Goal: Answer question/provide support: Share knowledge or assist other users

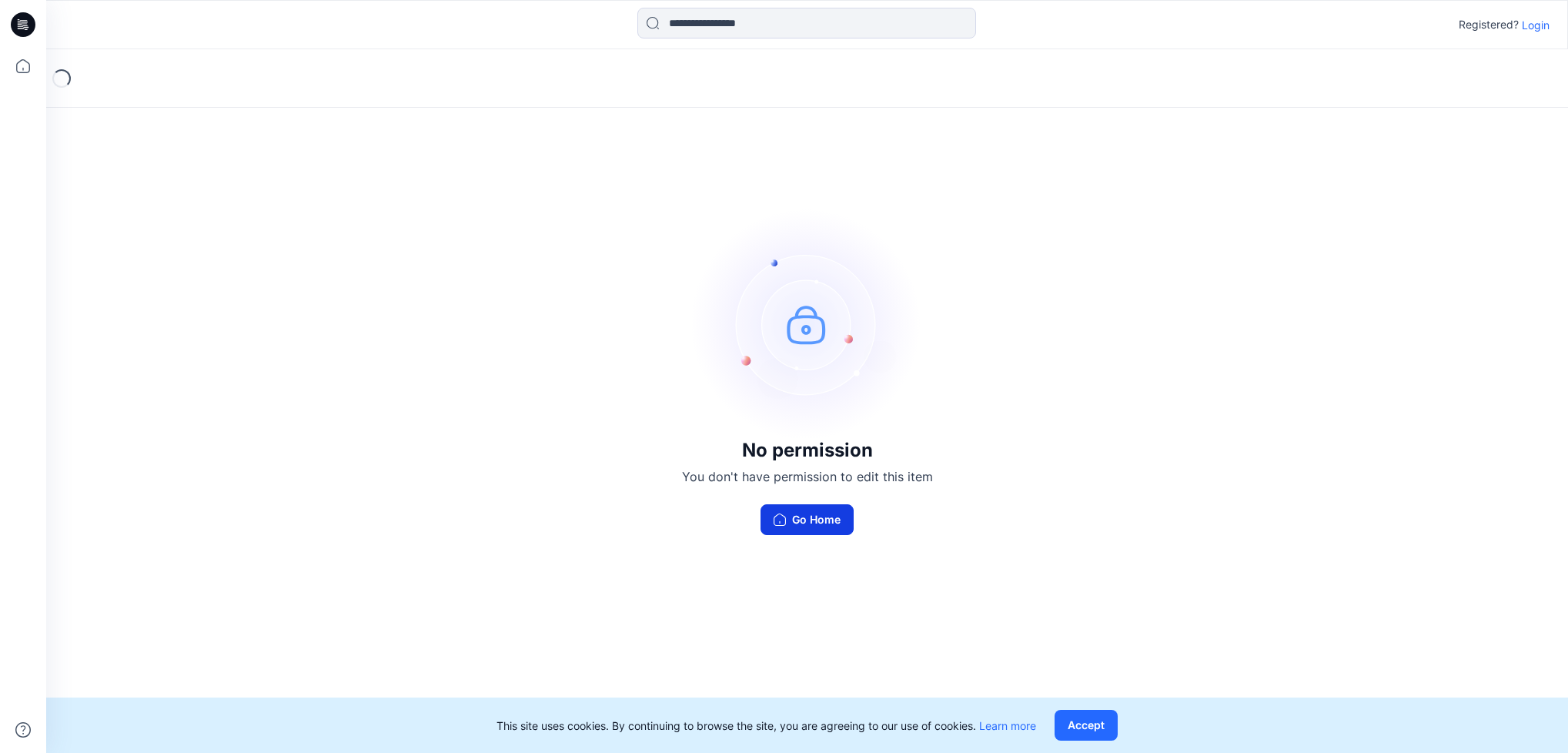
click at [807, 522] on button "Go Home" at bounding box center [807, 519] width 93 height 31
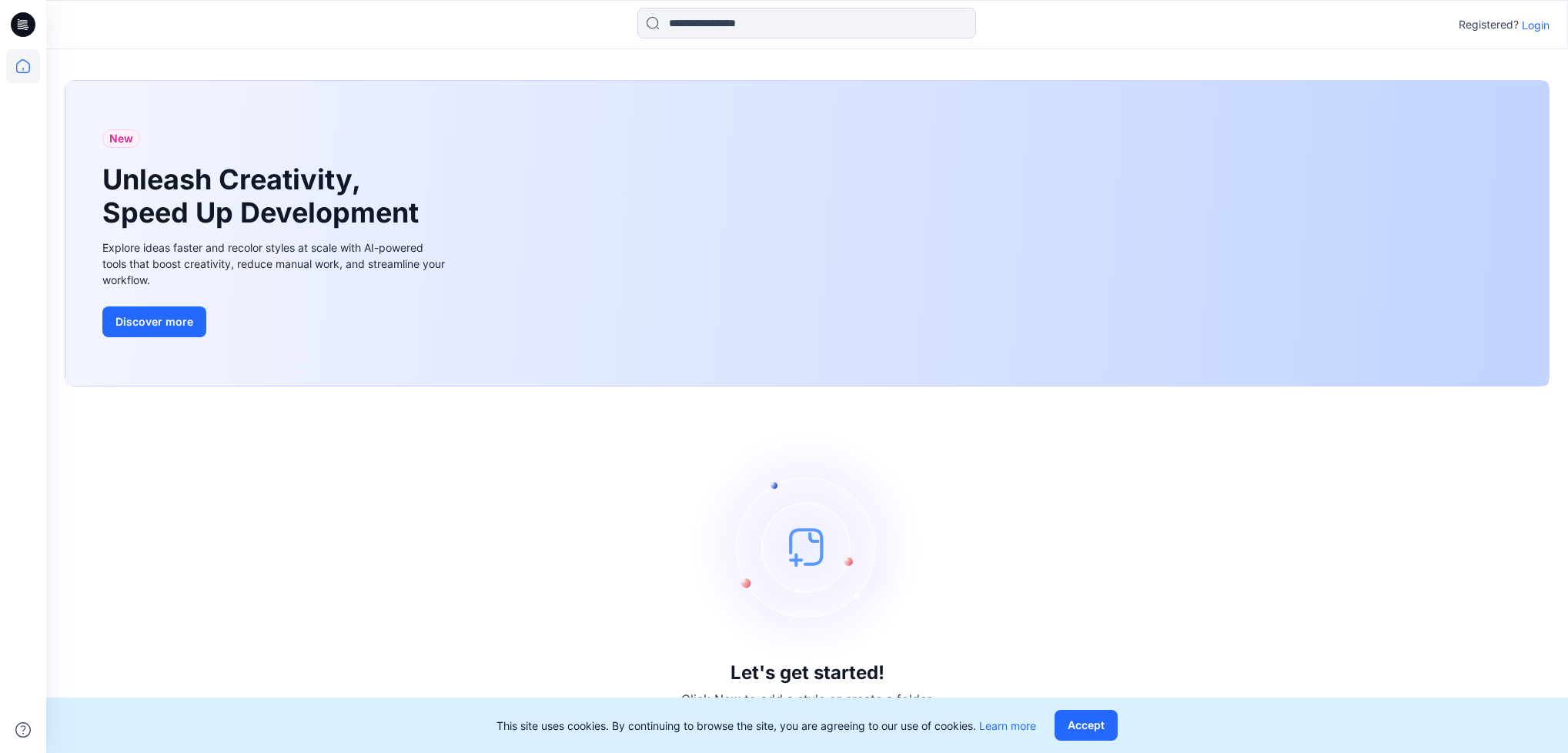
click at [1529, 22] on p "Login" at bounding box center [1535, 25] width 28 height 16
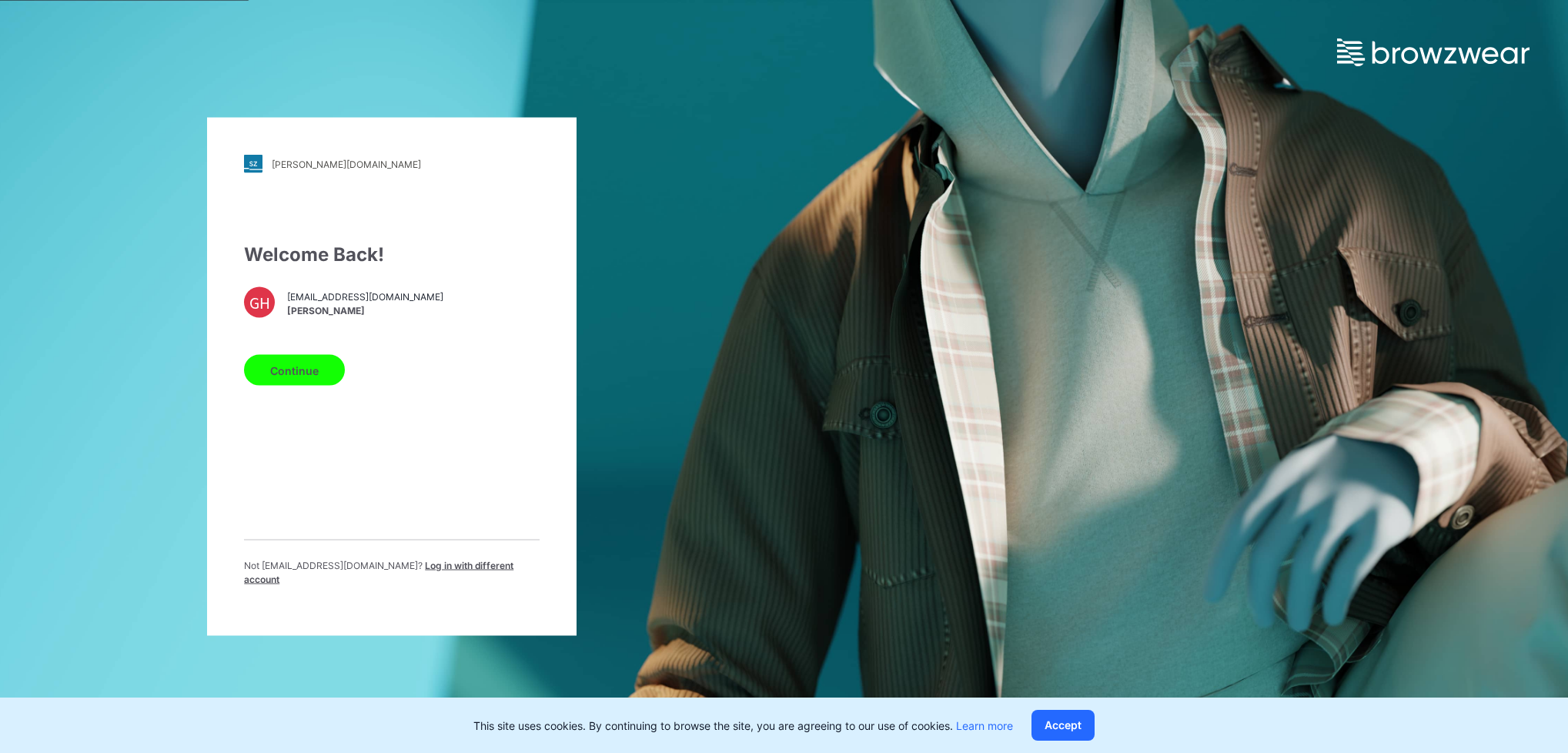
click at [286, 373] on button "Continue" at bounding box center [294, 370] width 101 height 31
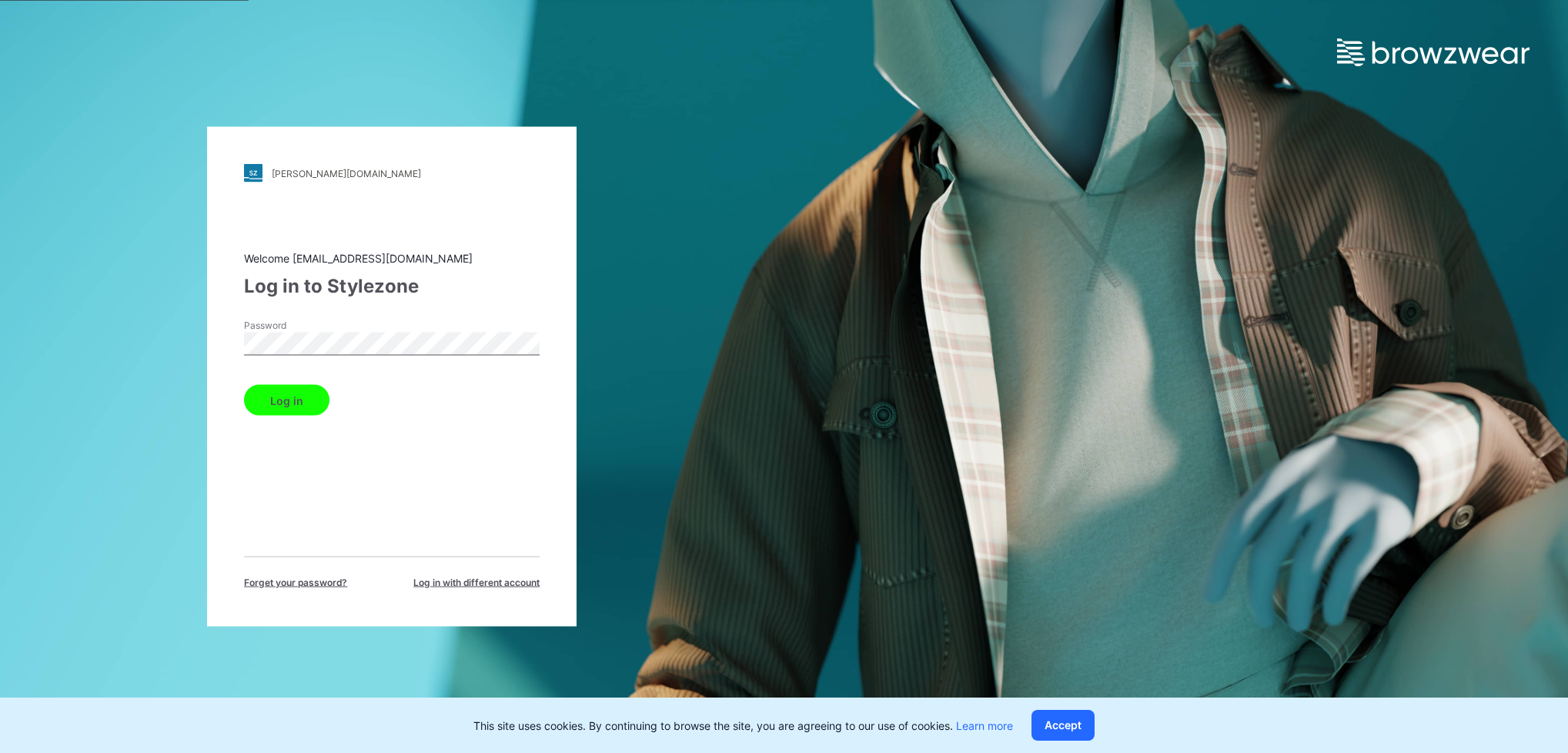
click at [163, 345] on div "komar.stylezone.com Loading... Welcome gayanh@star.lk Log in to Stylezone Passw…" at bounding box center [392, 376] width 785 height 753
click at [298, 388] on button "Log in" at bounding box center [286, 400] width 86 height 31
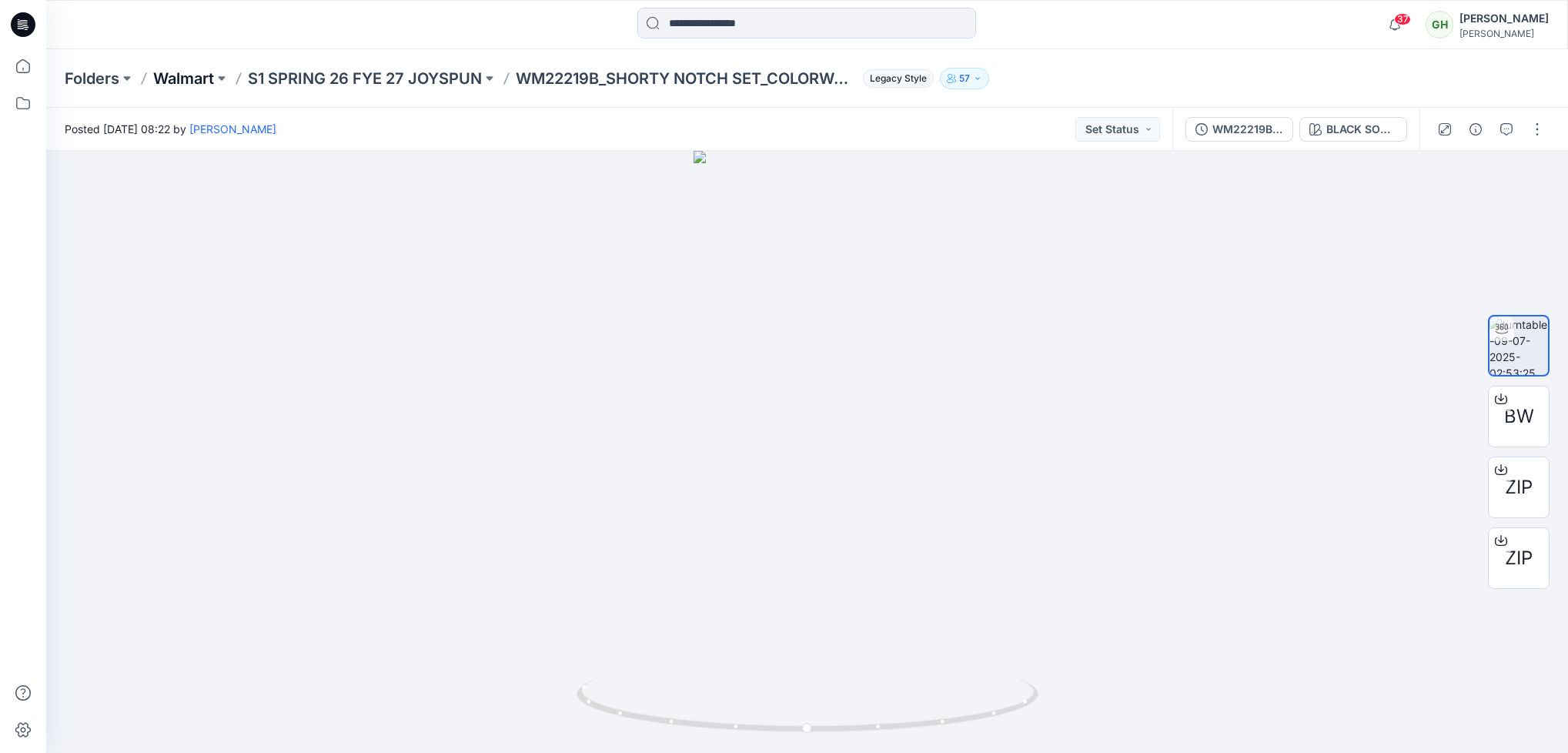
click at [194, 75] on p "Walmart" at bounding box center [183, 79] width 61 height 22
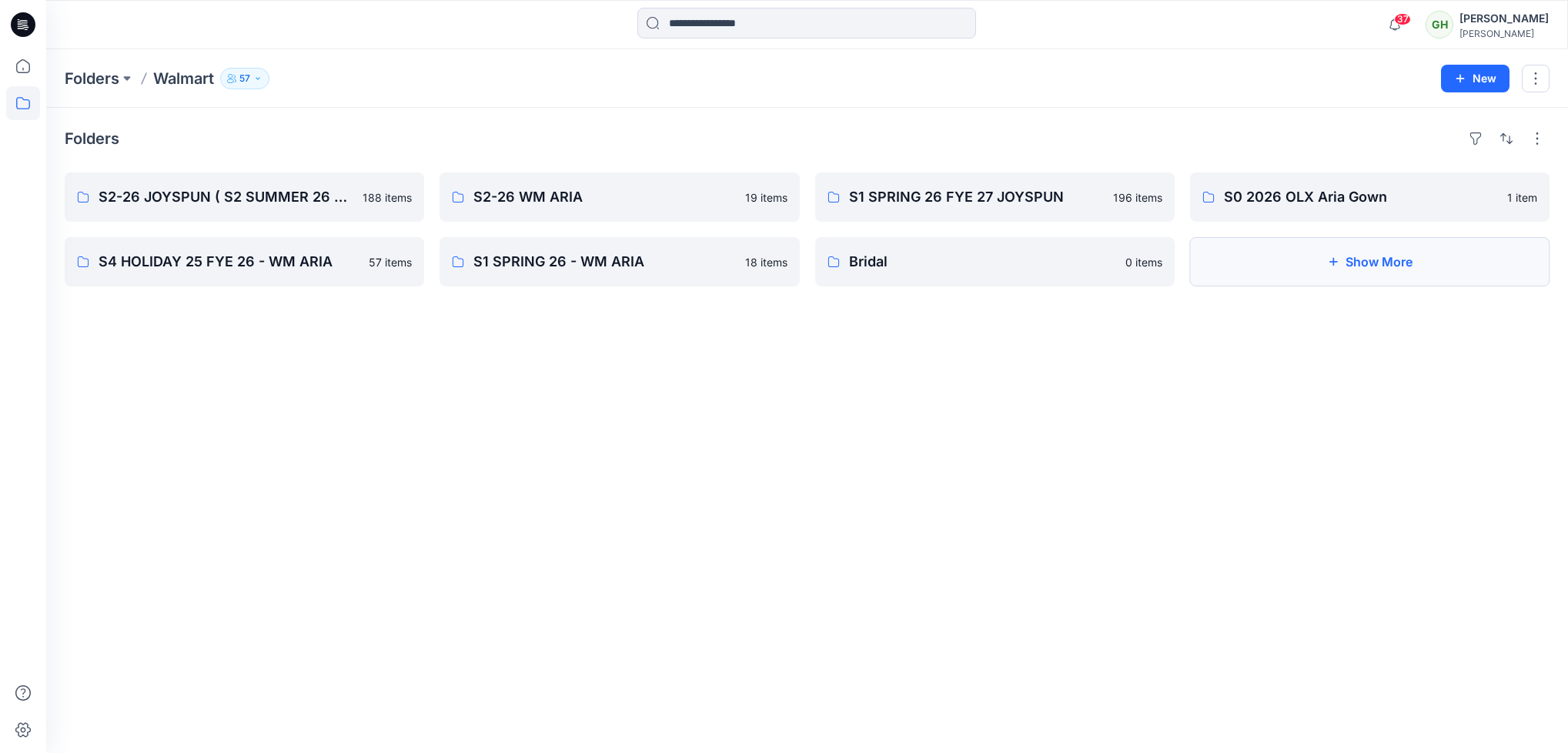
click at [1440, 262] on button "Show More" at bounding box center [1370, 262] width 359 height 50
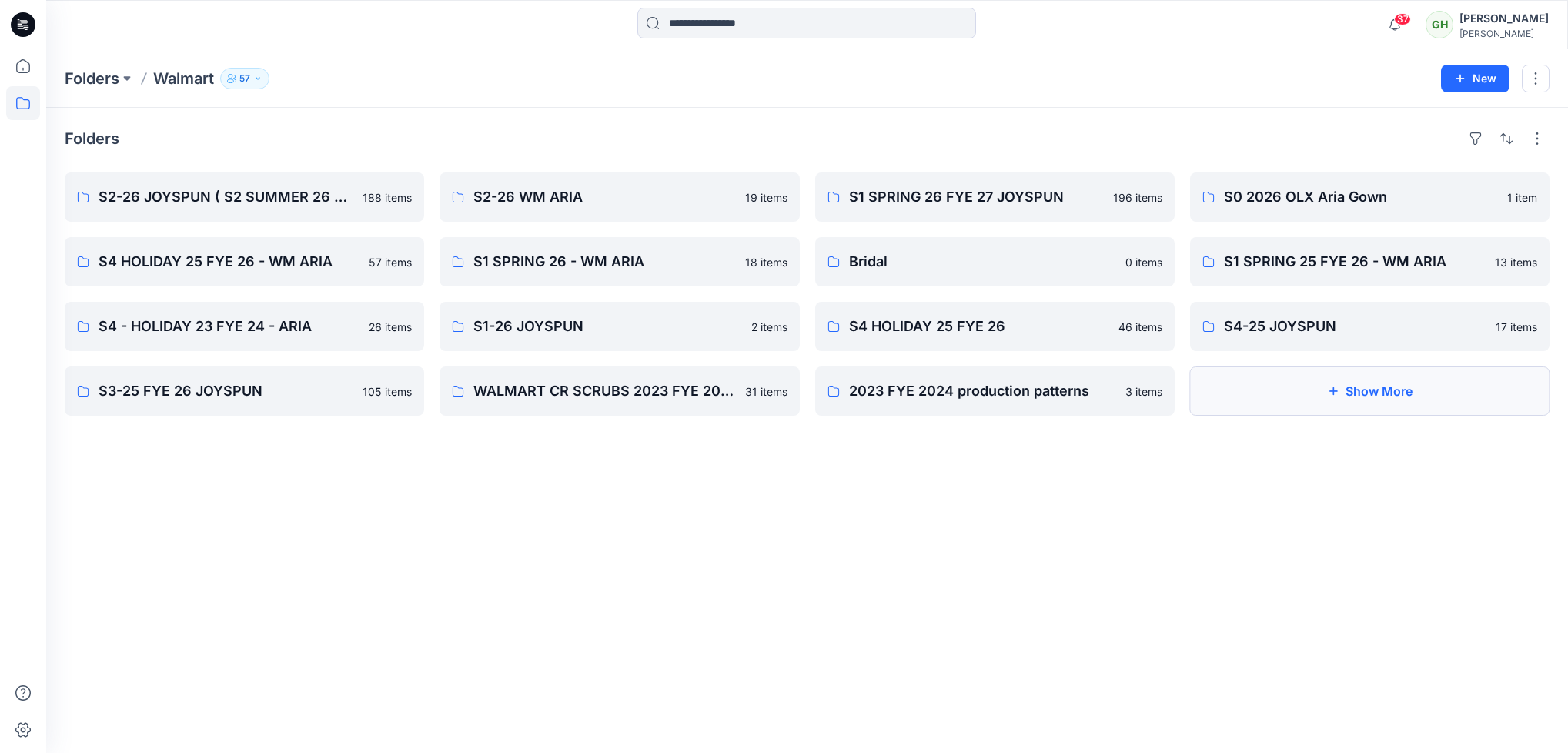
click at [1397, 391] on button "Show More" at bounding box center [1370, 391] width 359 height 50
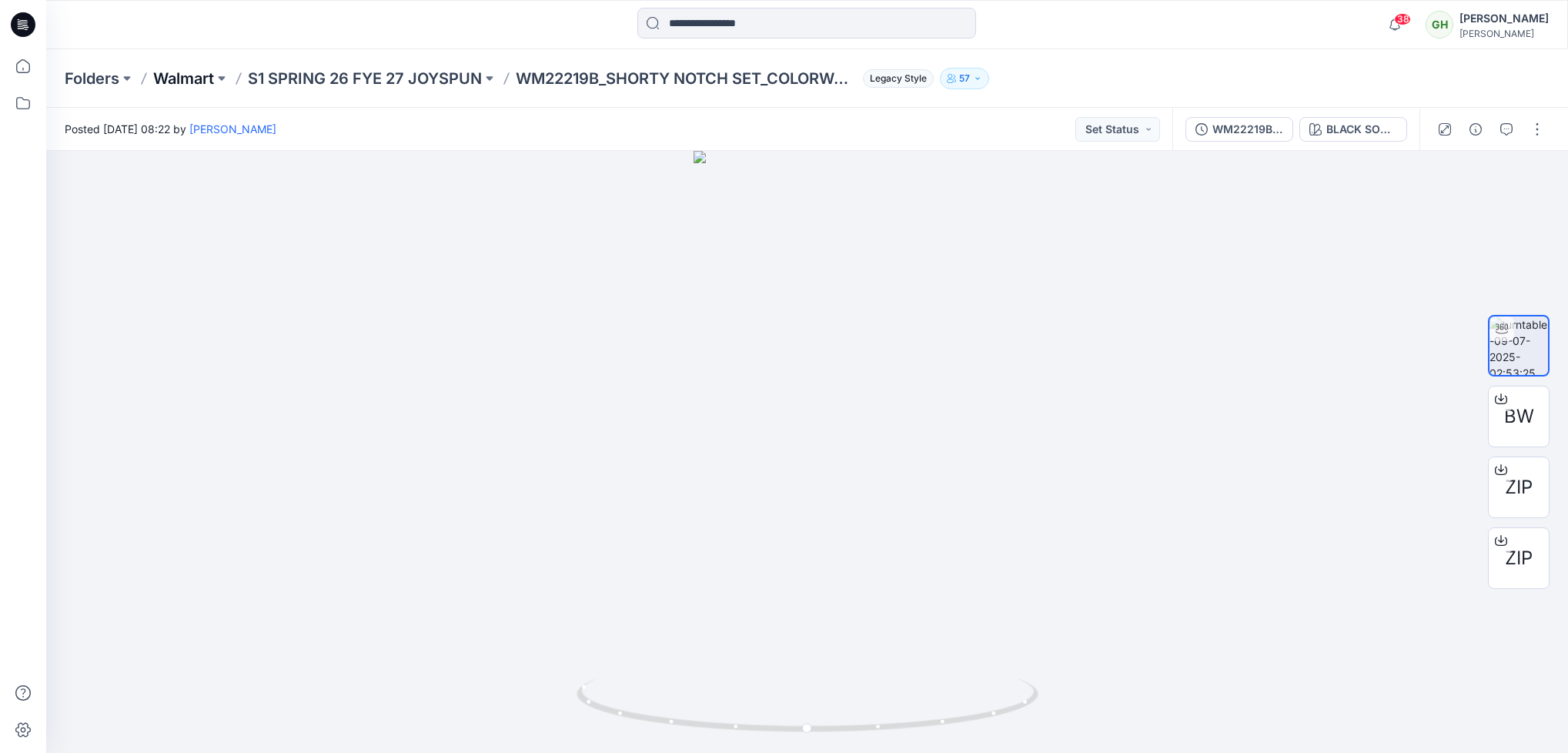
click at [194, 79] on p "Walmart" at bounding box center [183, 79] width 61 height 22
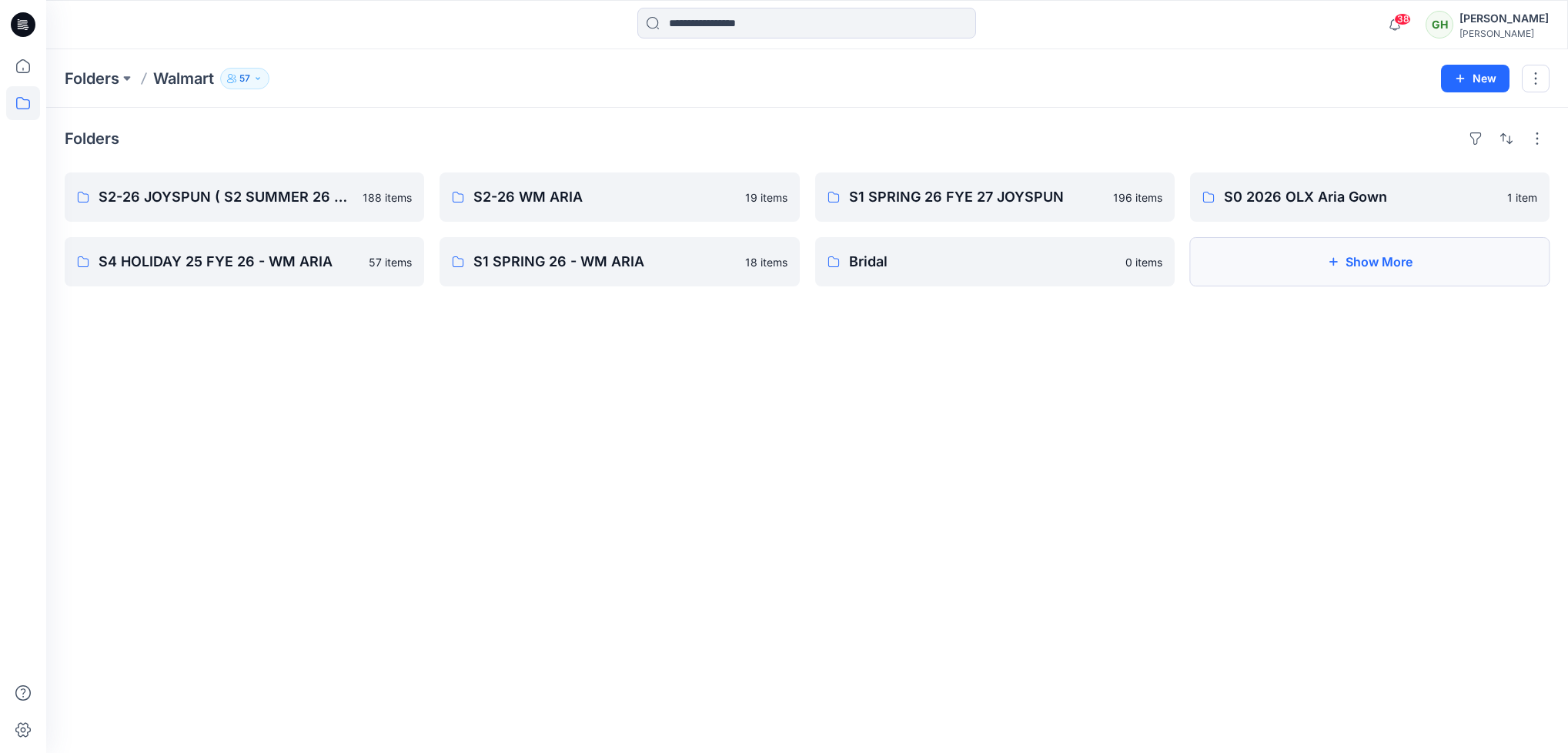
click at [1338, 264] on icon "button" at bounding box center [1333, 262] width 13 height 13
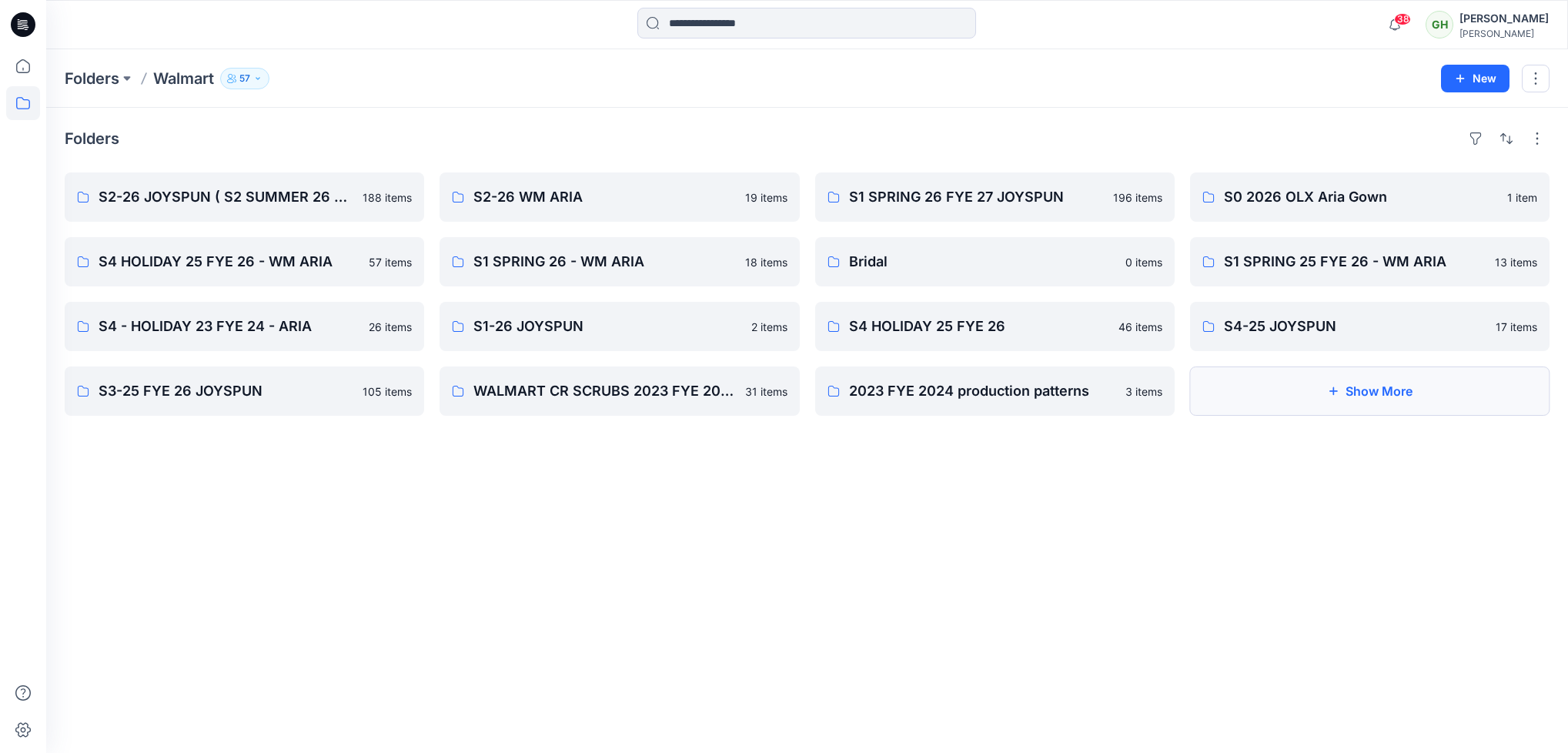
click at [1358, 388] on button "Show More" at bounding box center [1370, 391] width 359 height 50
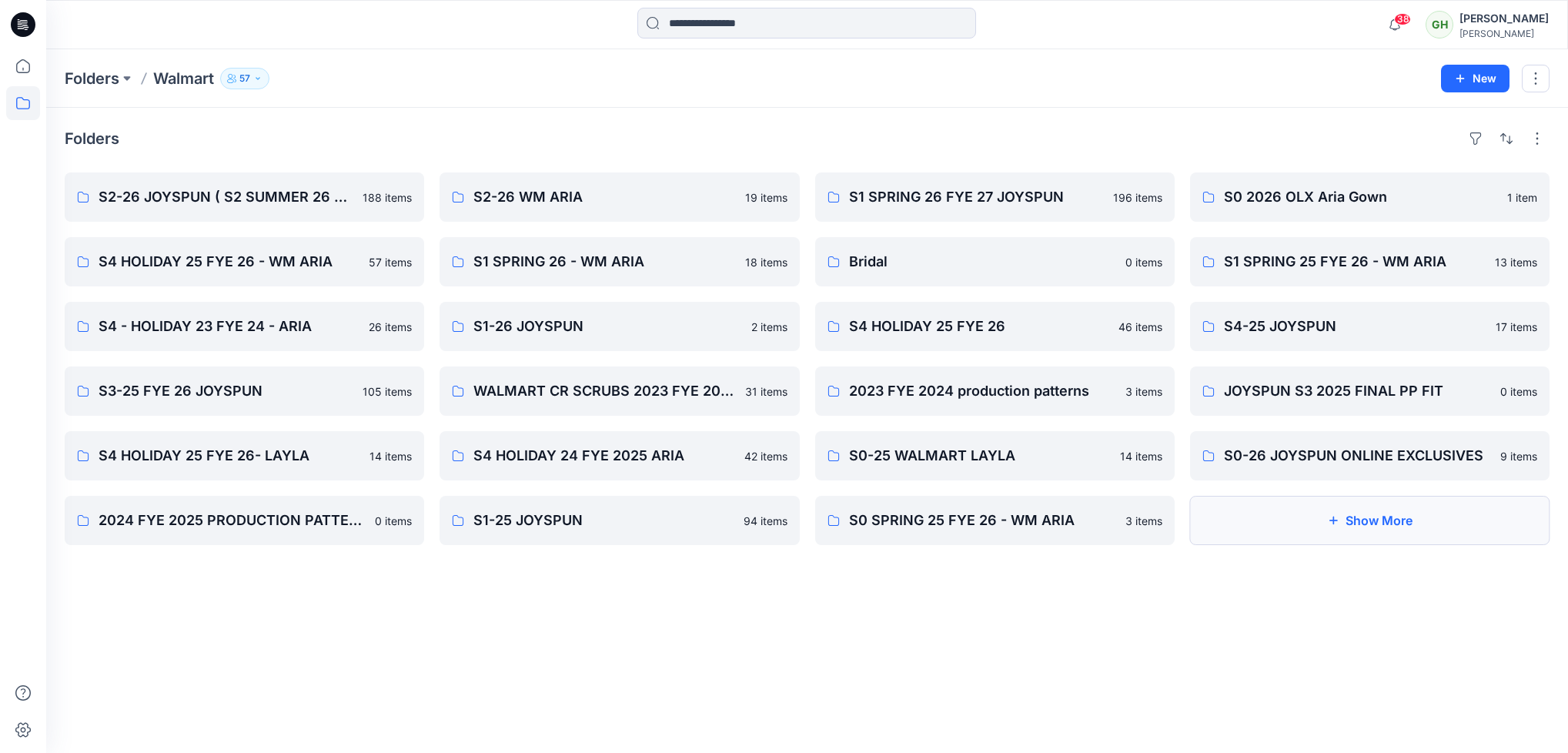
click at [1360, 516] on button "Show More" at bounding box center [1370, 520] width 359 height 50
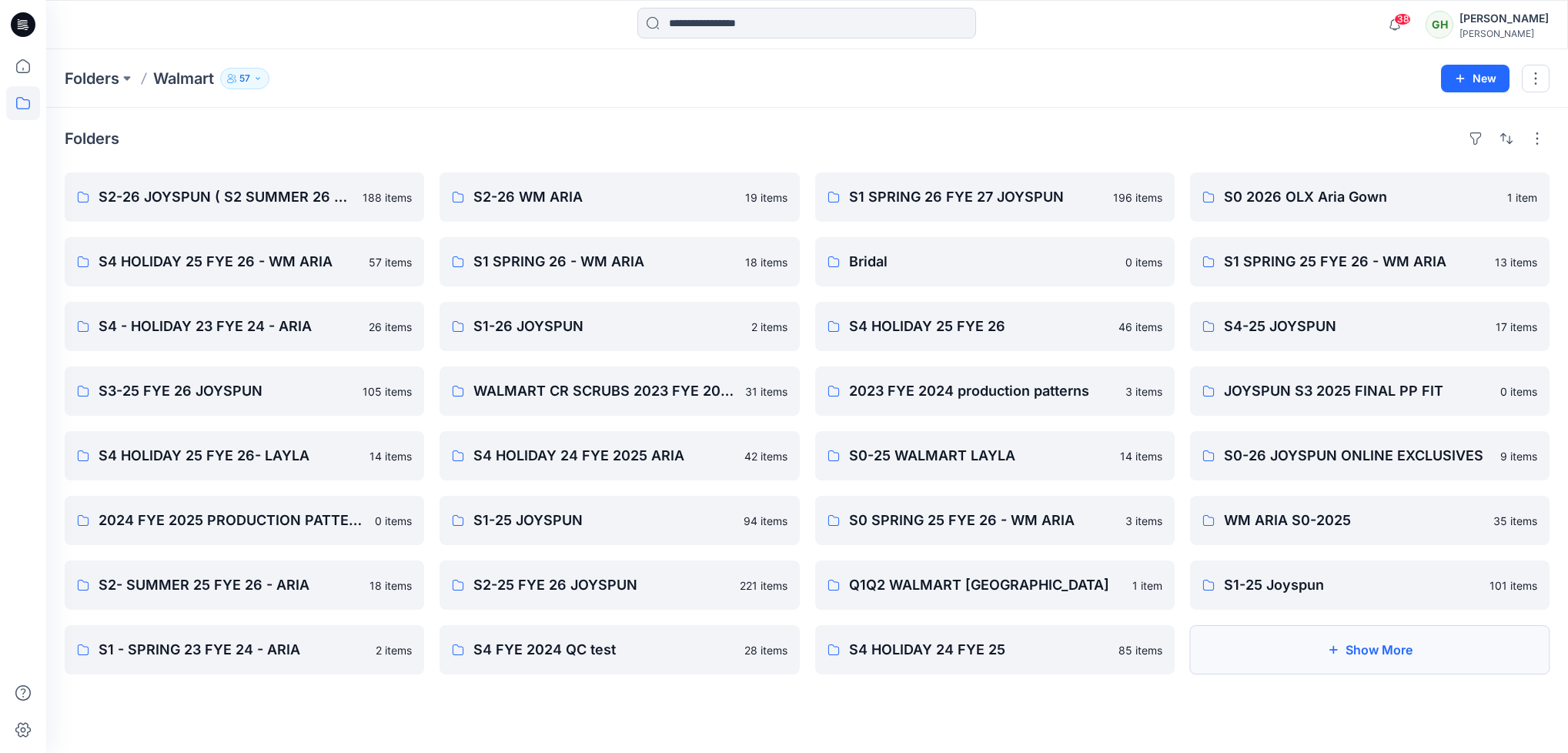
click at [1357, 654] on button "Show More" at bounding box center [1370, 649] width 359 height 50
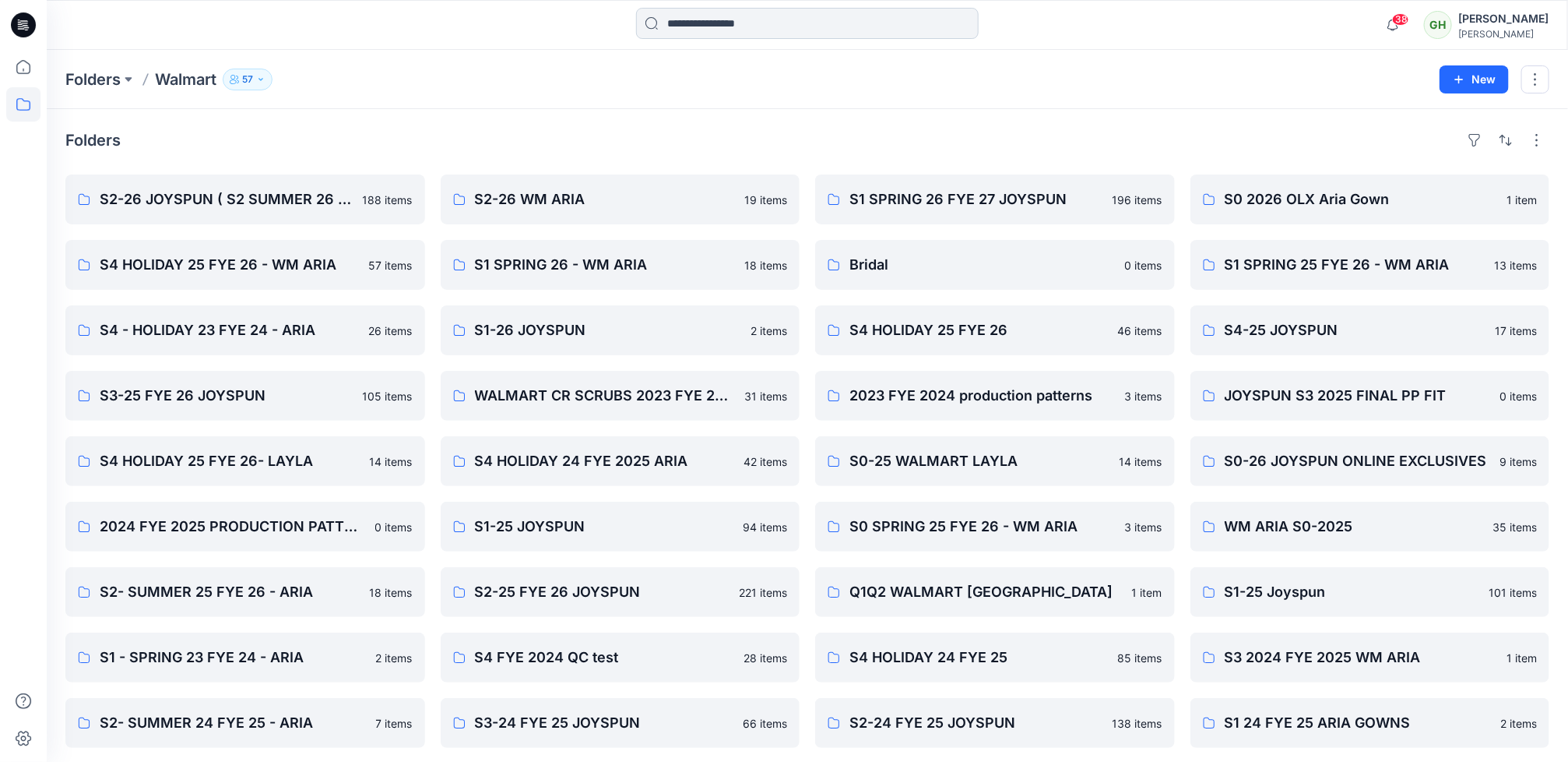
click at [688, 24] on input at bounding box center [806, 24] width 342 height 31
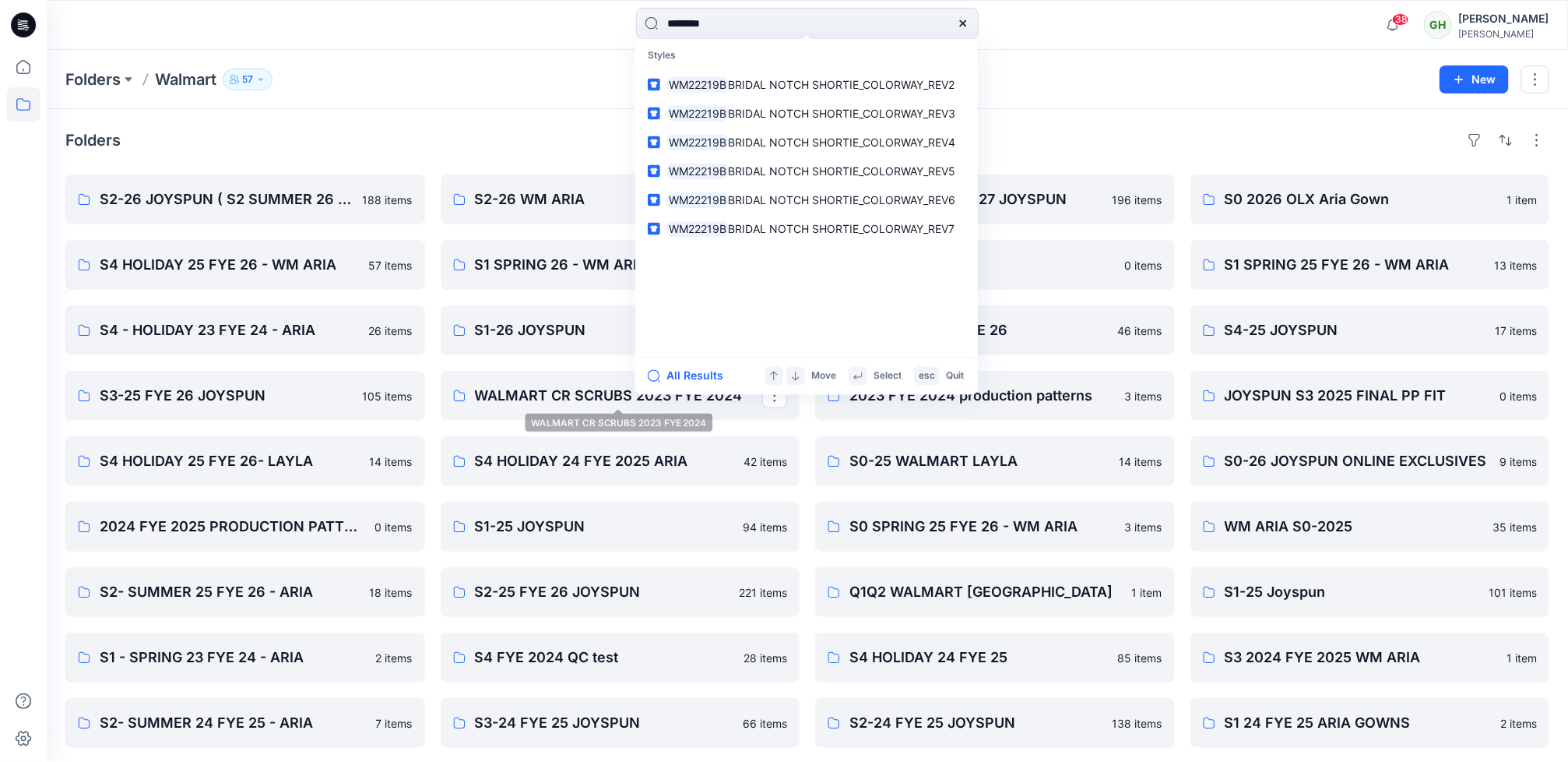
type input "********"
drag, startPoint x: 694, startPoint y: 354, endPoint x: 689, endPoint y: 370, distance: 16.8
click at [689, 370] on section "Styles WM22219B BRIDAL NOTCH SHORTIE_COLORWAY_REV2 WM22219B BRIDAL NOTCH SHORTI…" at bounding box center [805, 217] width 342 height 356
click at [689, 369] on button "All Results" at bounding box center [690, 376] width 86 height 18
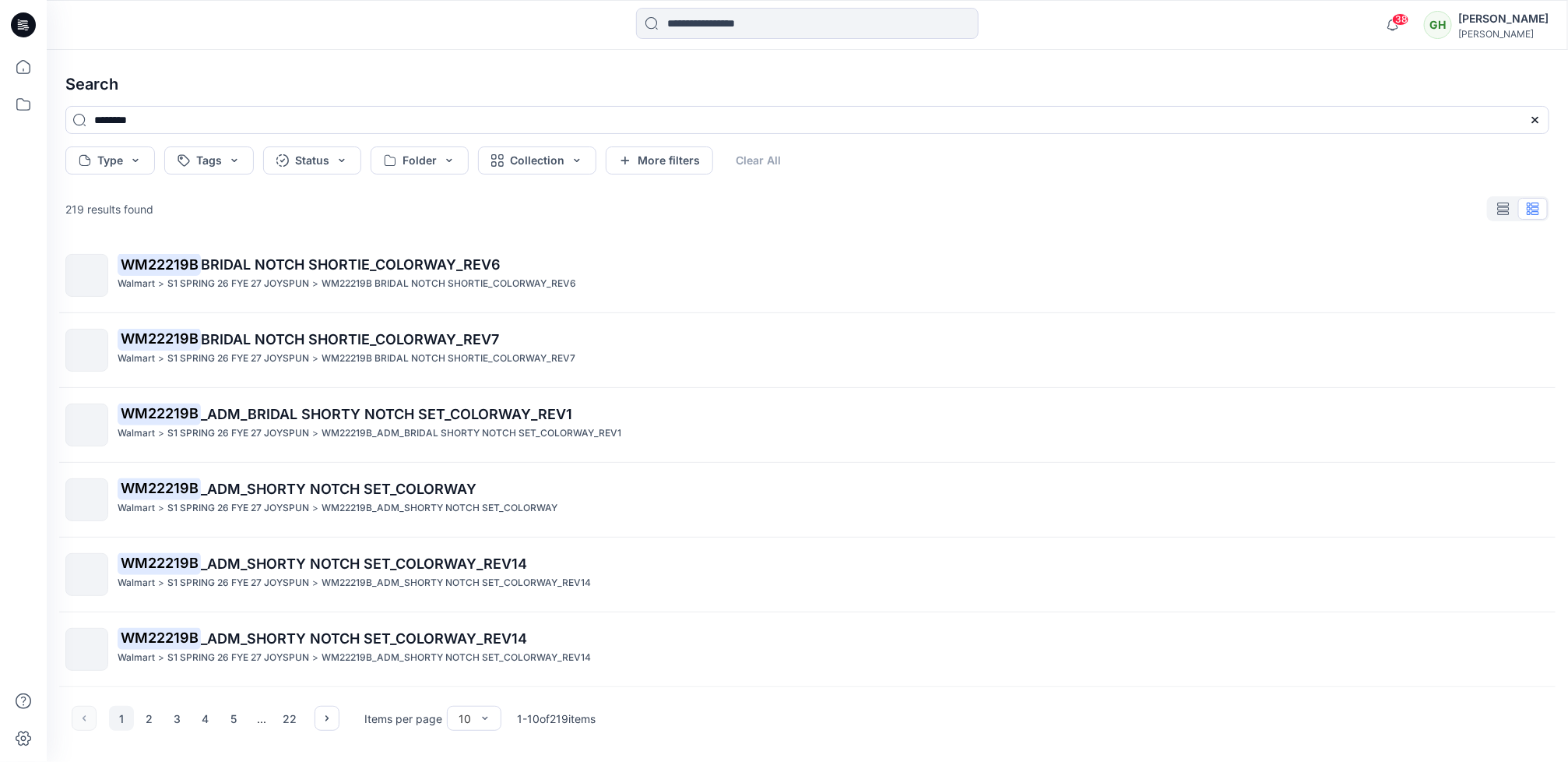
scroll to position [307, 0]
click at [148, 714] on button "2" at bounding box center [149, 717] width 25 height 25
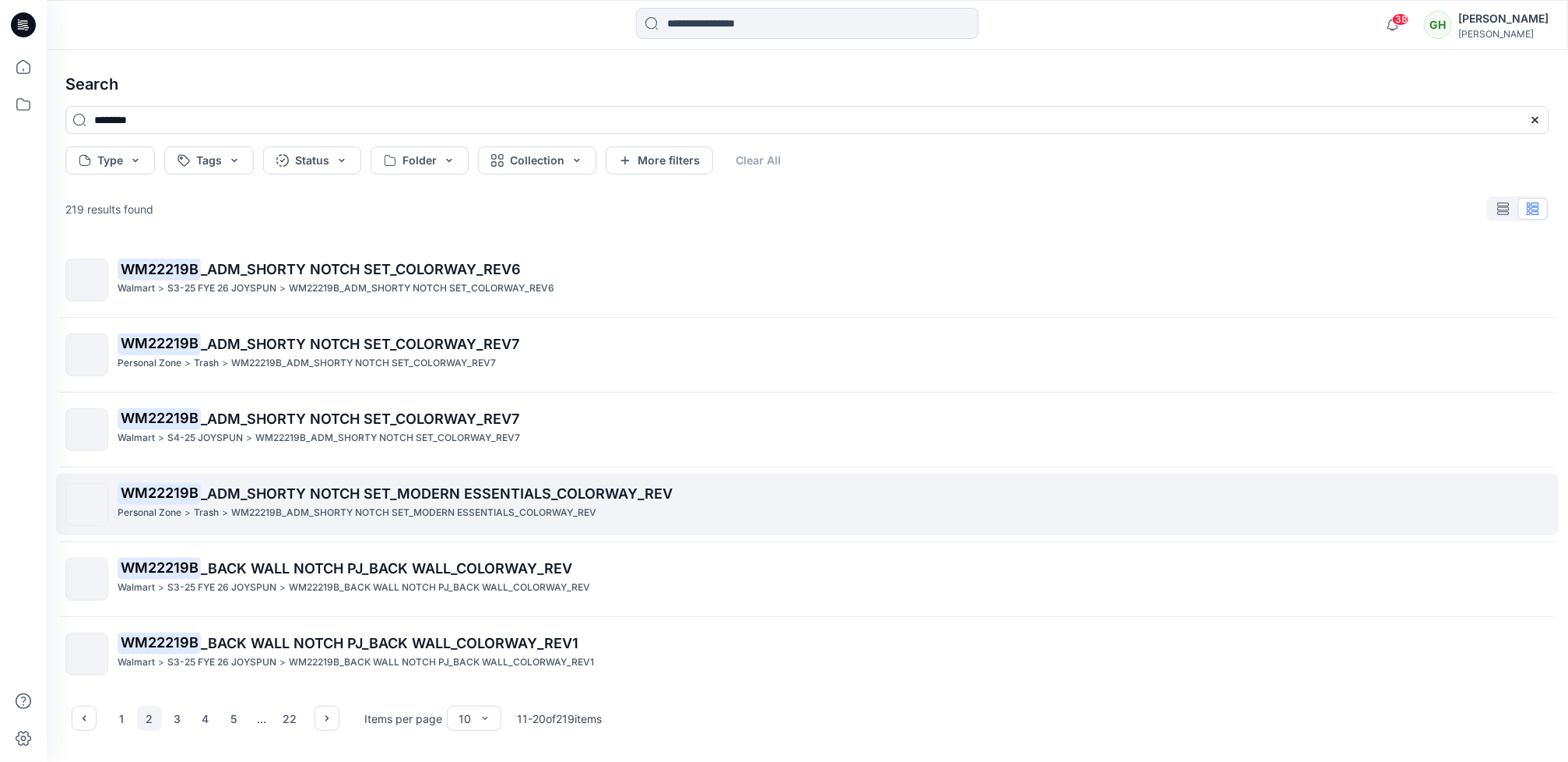
scroll to position [0, 0]
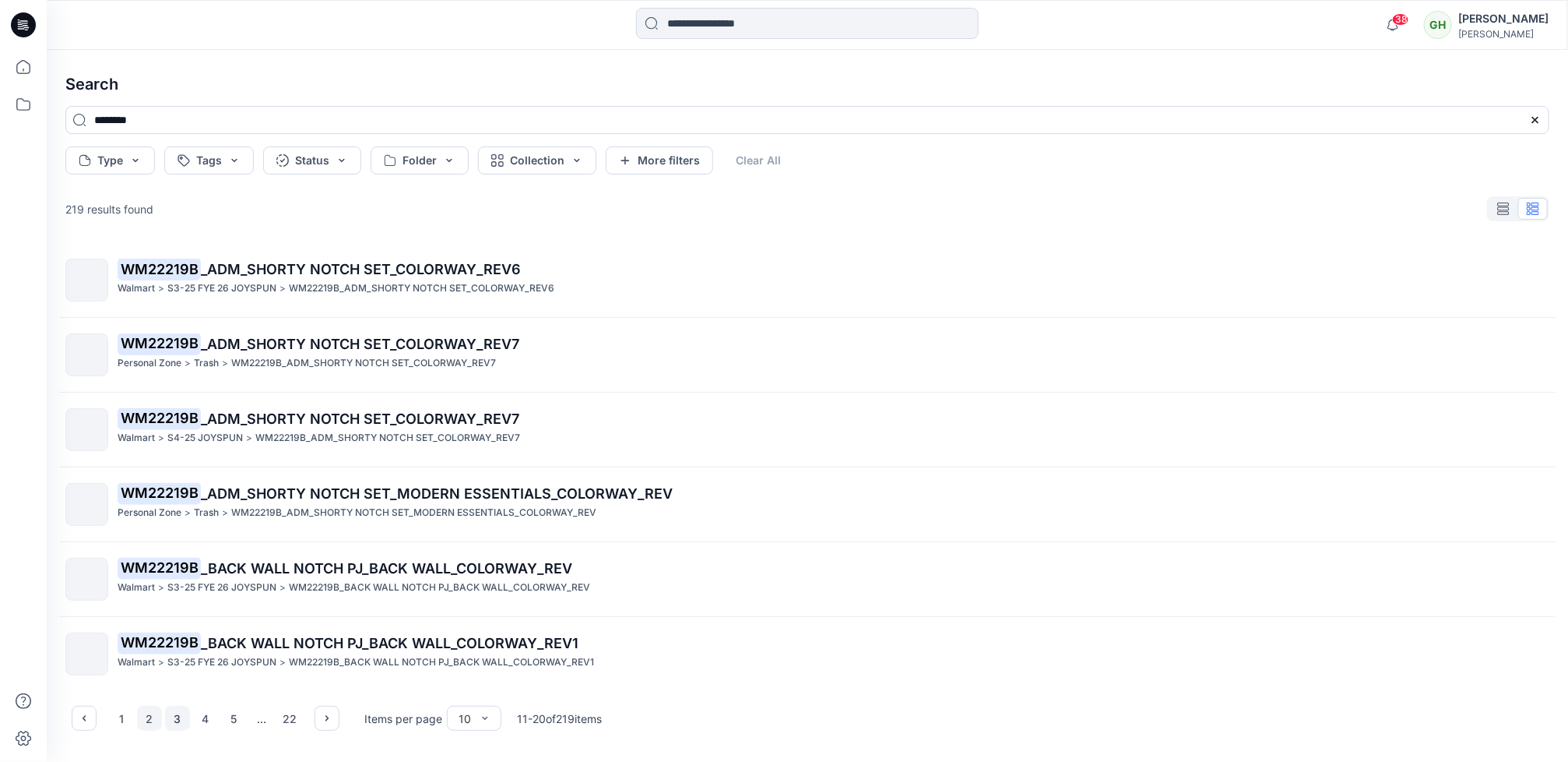
click at [178, 714] on button "3" at bounding box center [177, 717] width 25 height 25
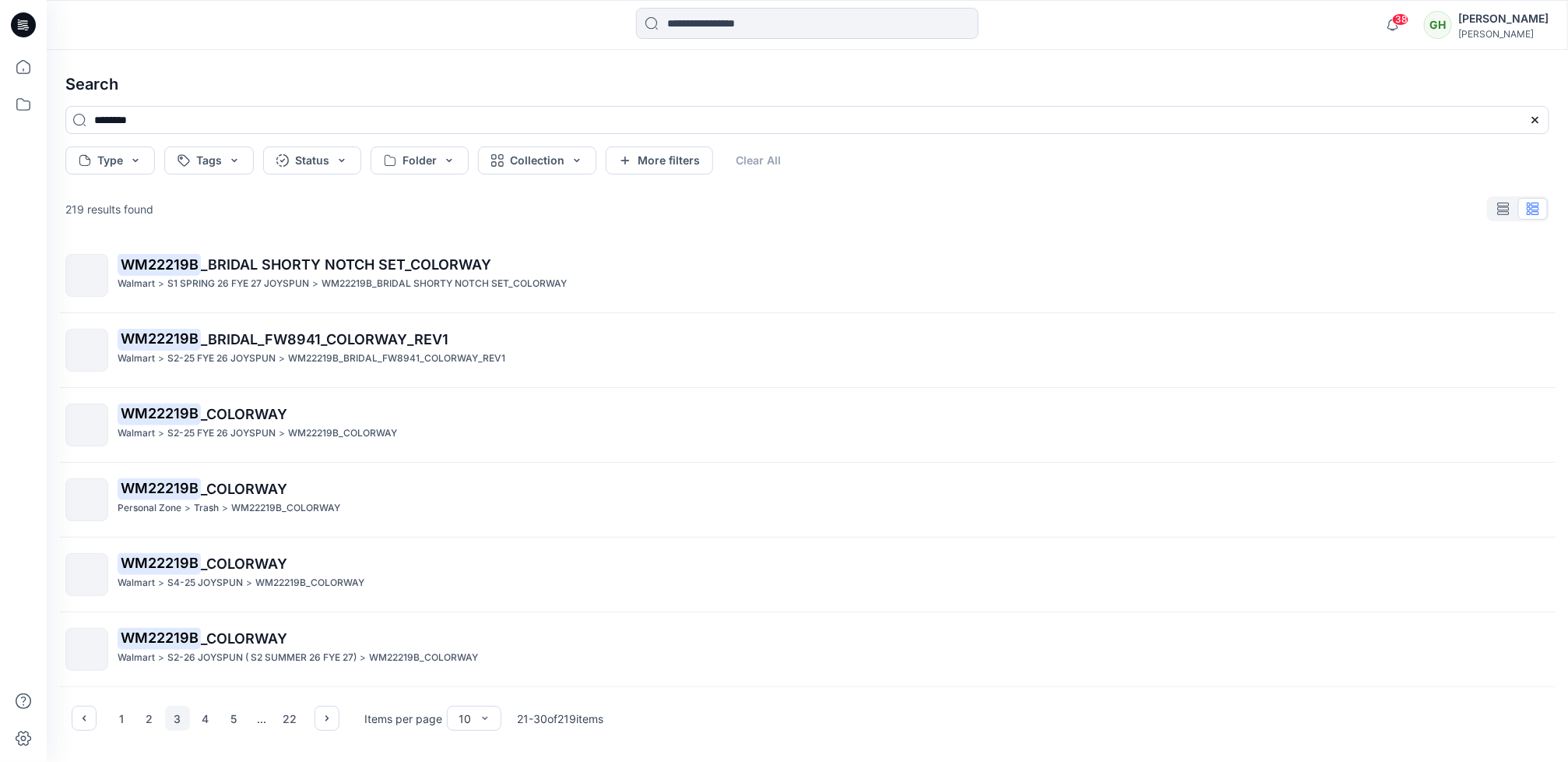
scroll to position [1, 0]
click at [181, 715] on button "3" at bounding box center [177, 717] width 25 height 25
click at [199, 713] on button "4" at bounding box center [205, 717] width 25 height 25
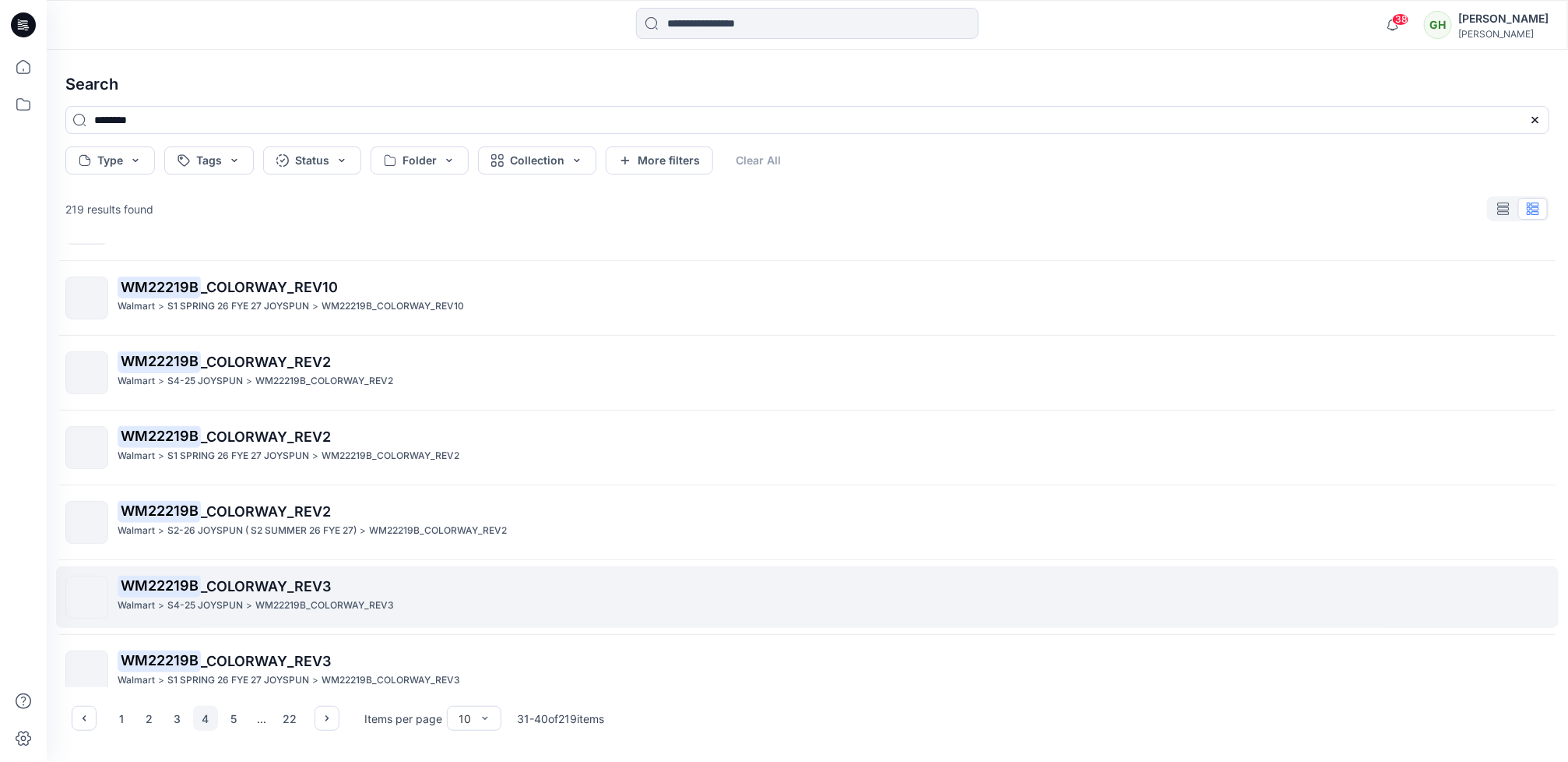
scroll to position [307, 0]
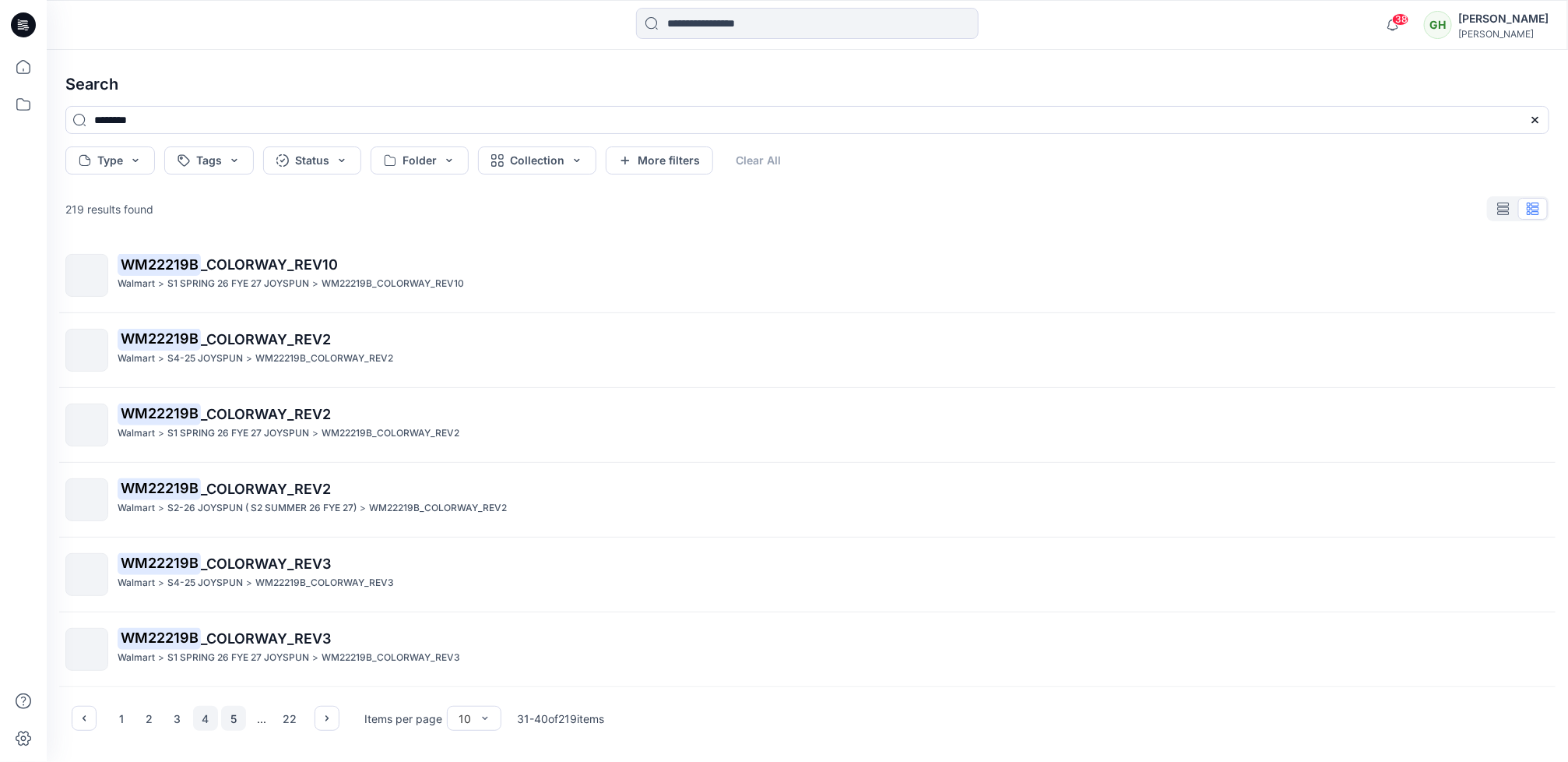
click at [229, 714] on button "5" at bounding box center [233, 717] width 25 height 25
click at [237, 713] on button "6" at bounding box center [233, 717] width 25 height 25
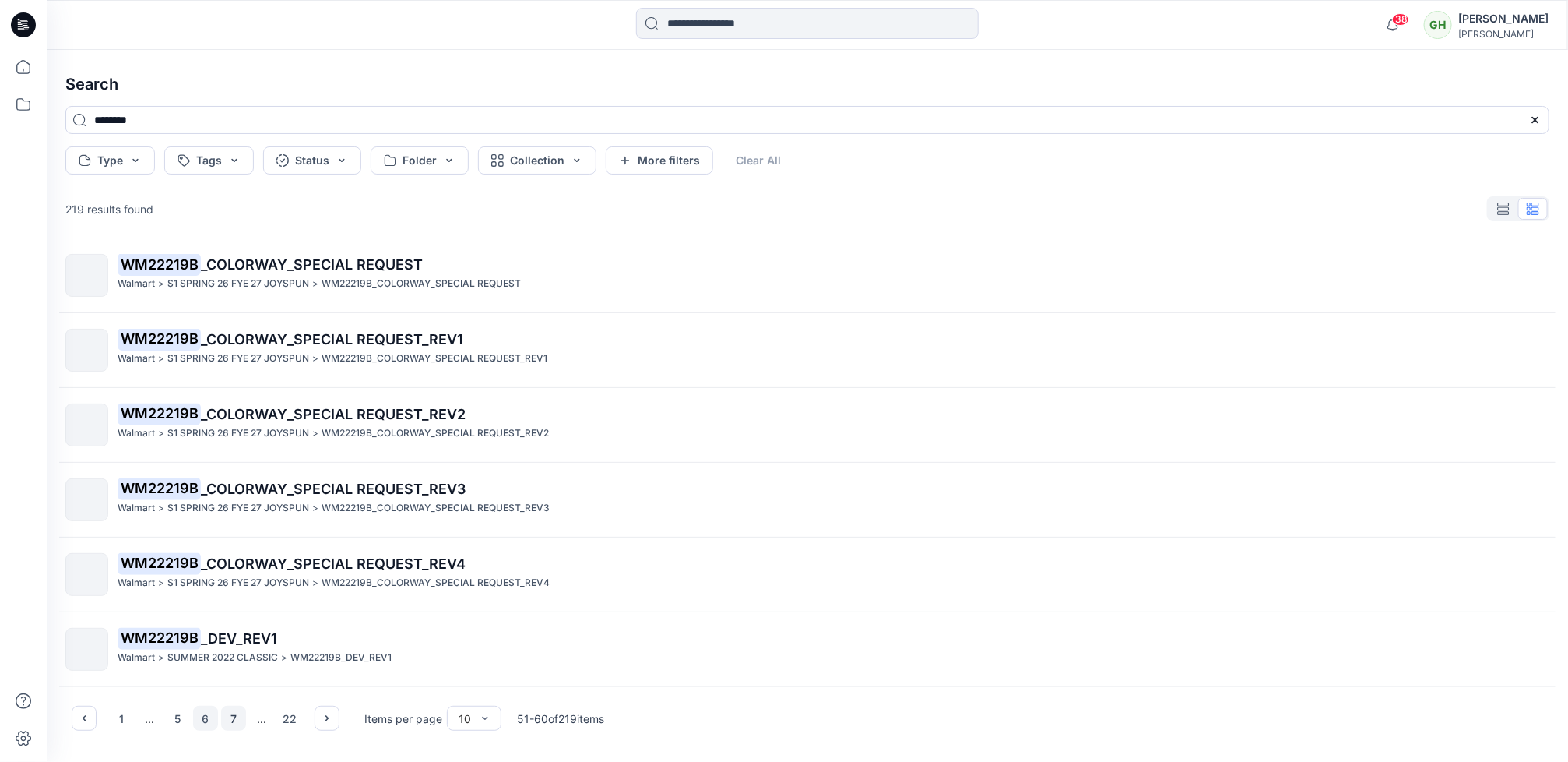
click at [236, 718] on button "7" at bounding box center [233, 717] width 25 height 25
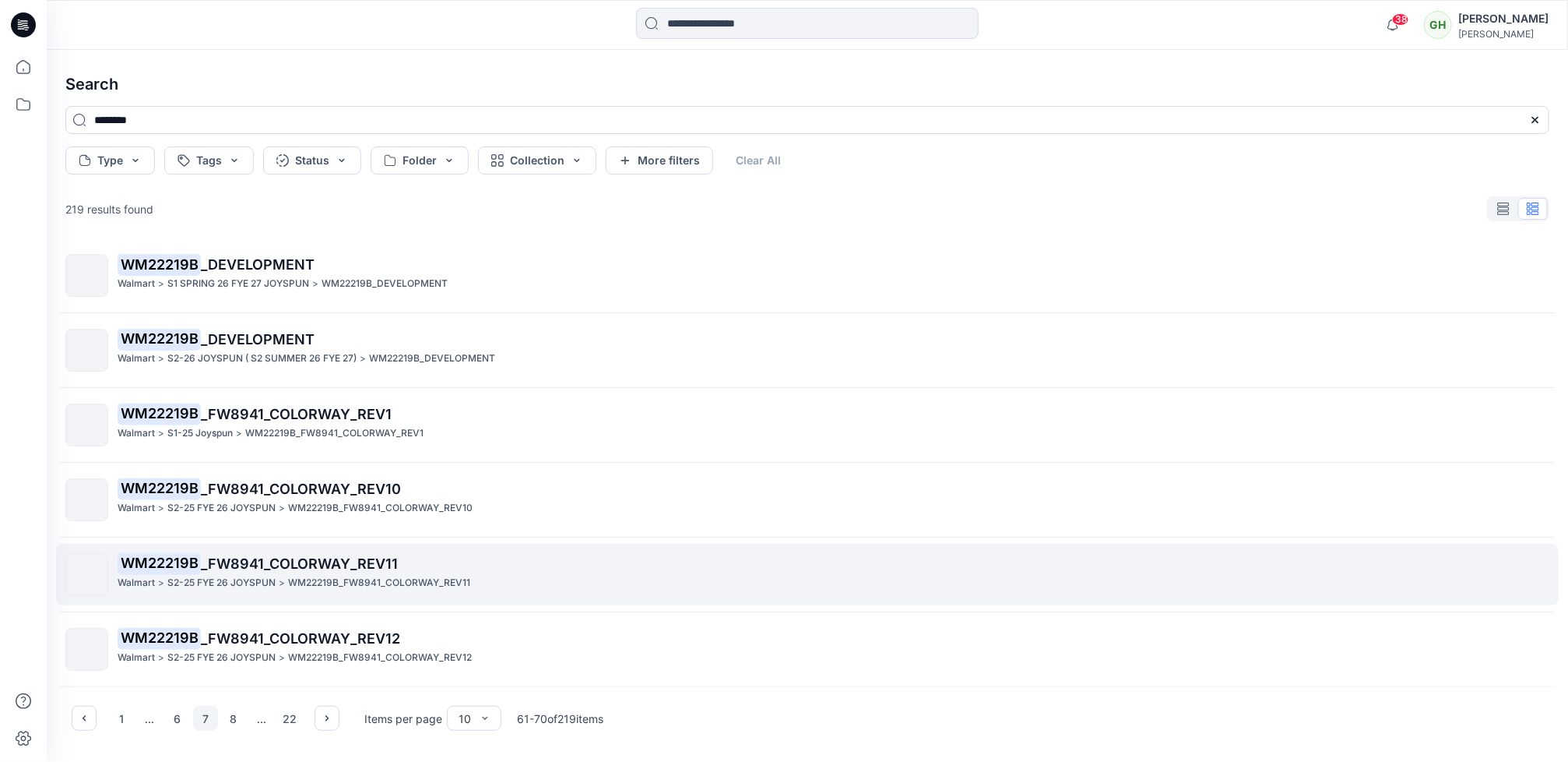
scroll to position [0, 0]
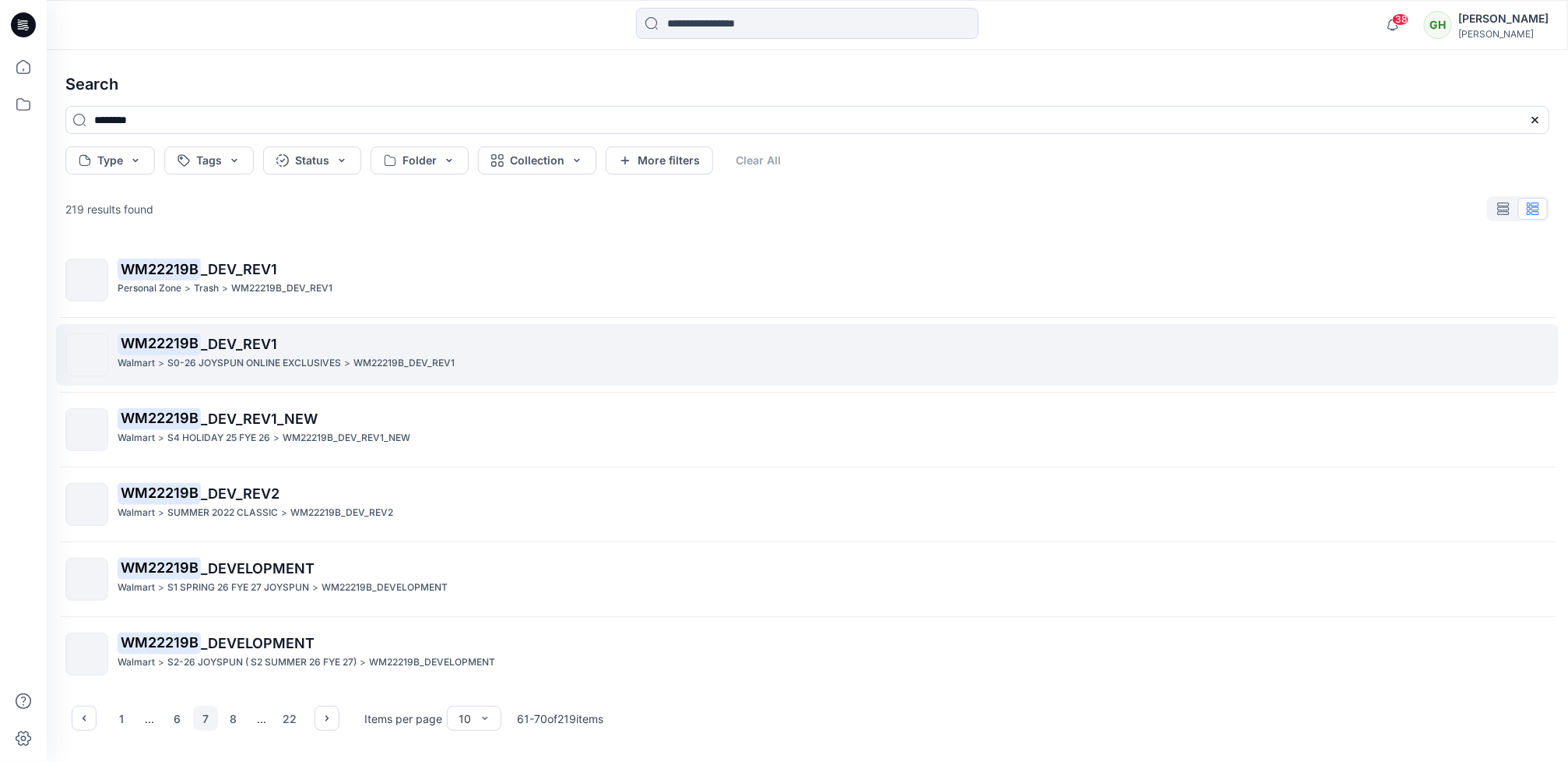
click at [218, 375] on div "WM22219B _DEV_REV1 Walmart > S0-26 JOYSPUN ONLINE EXCLUSIVES > WM22219B_DEV_REV1" at bounding box center [833, 355] width 1431 height 43
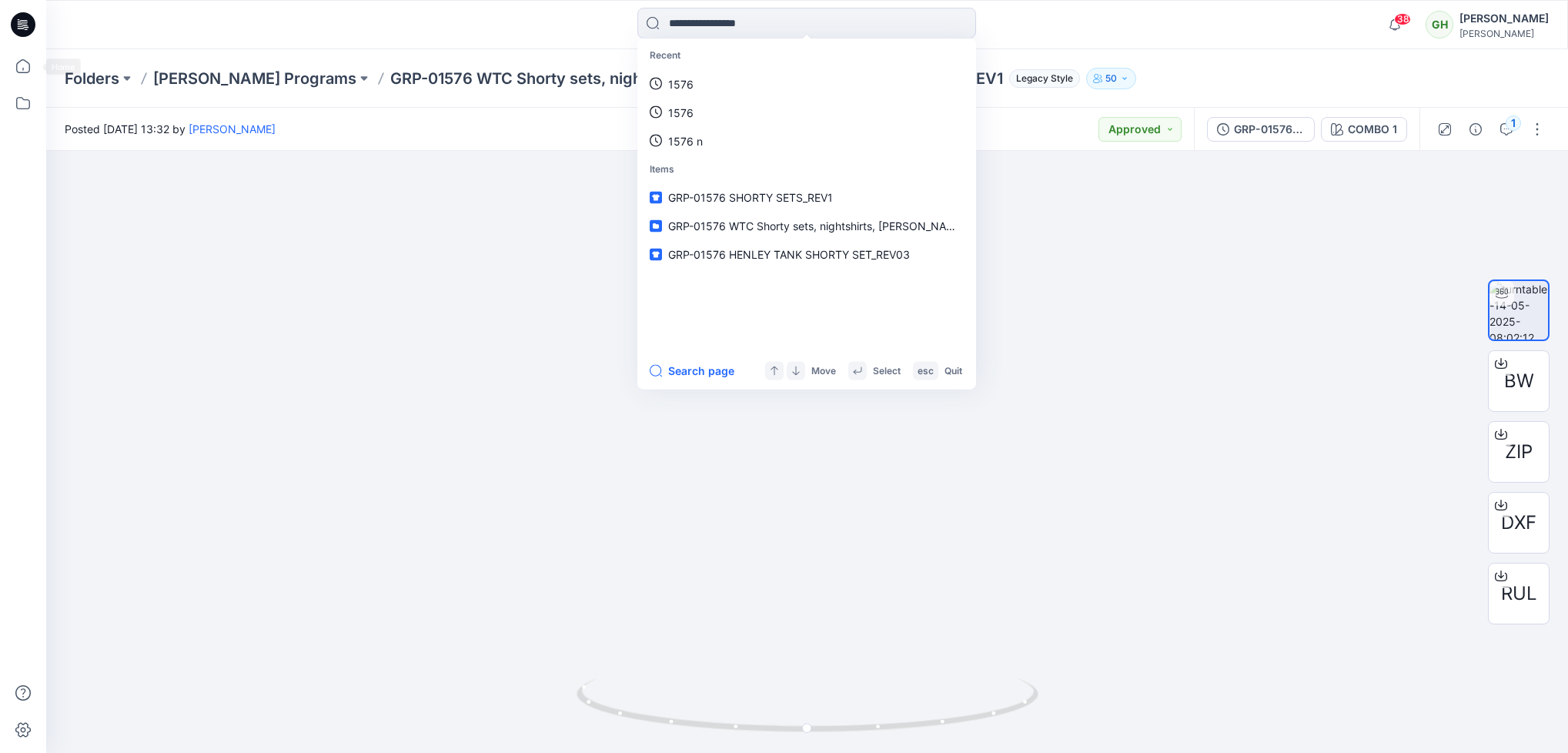
click at [31, 26] on icon at bounding box center [23, 24] width 24 height 24
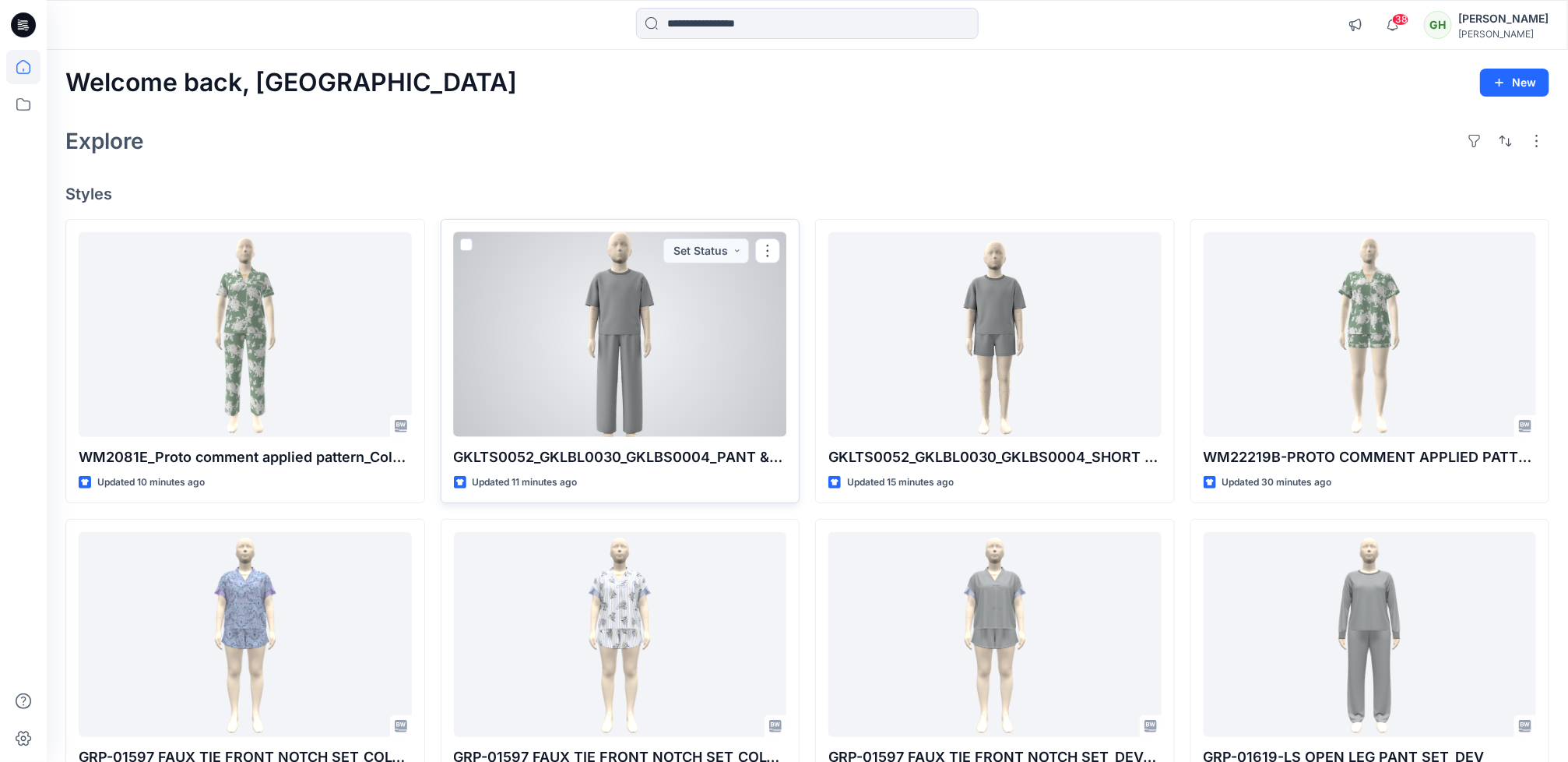
click at [709, 334] on div at bounding box center [620, 334] width 333 height 205
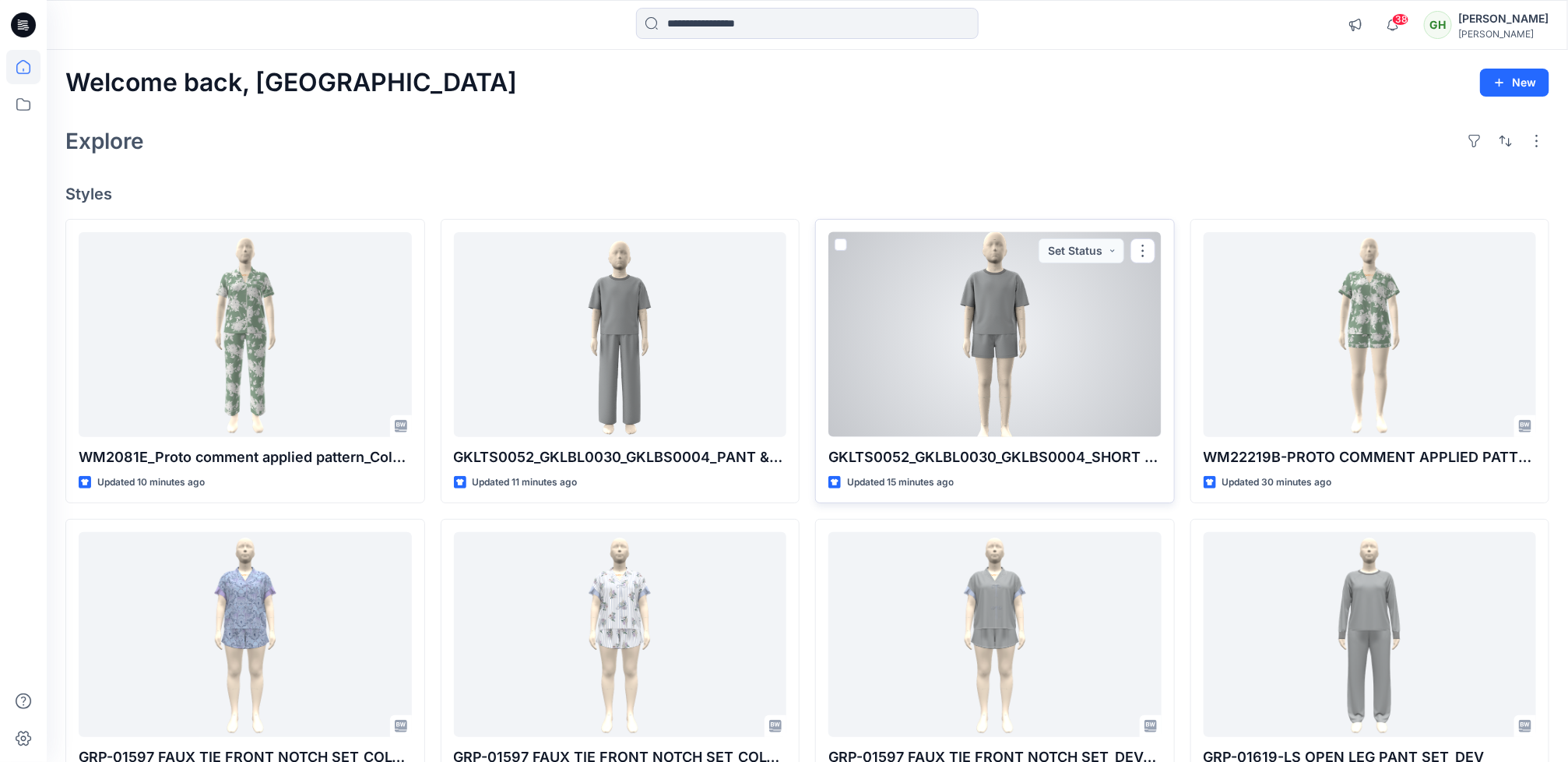
click at [967, 316] on div at bounding box center [994, 334] width 333 height 205
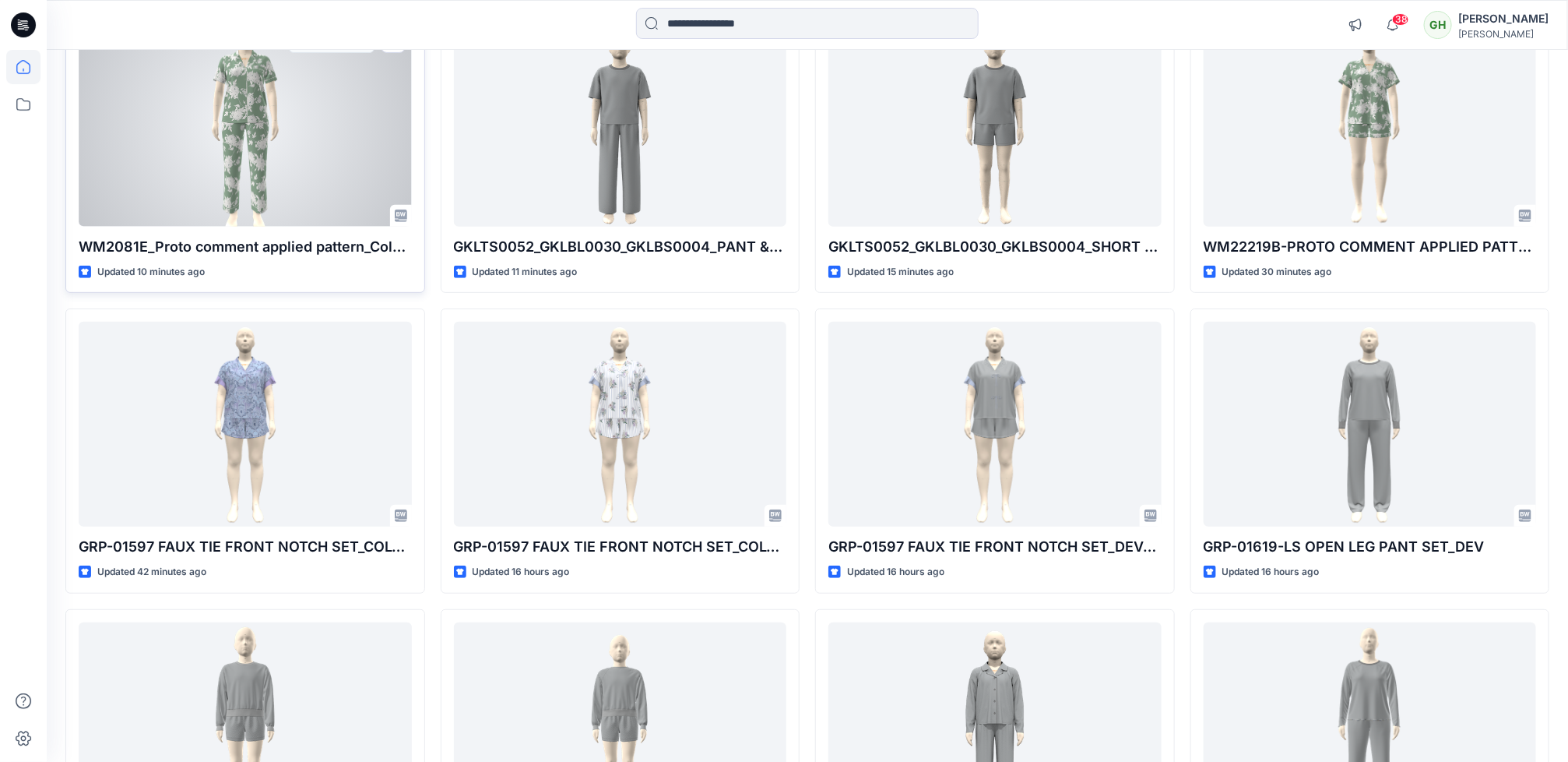
scroll to position [234, 0]
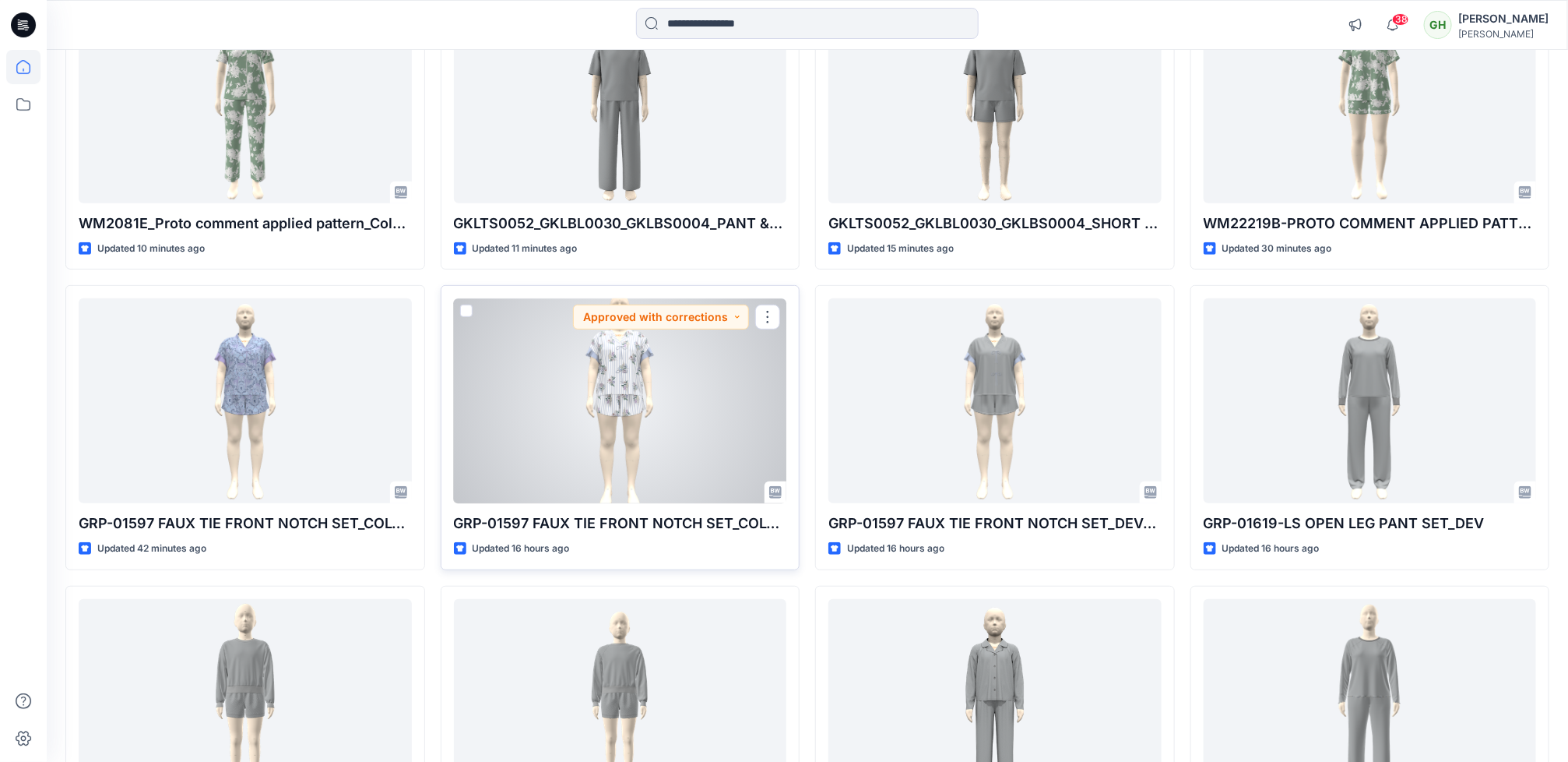
click at [630, 414] on div at bounding box center [620, 400] width 333 height 205
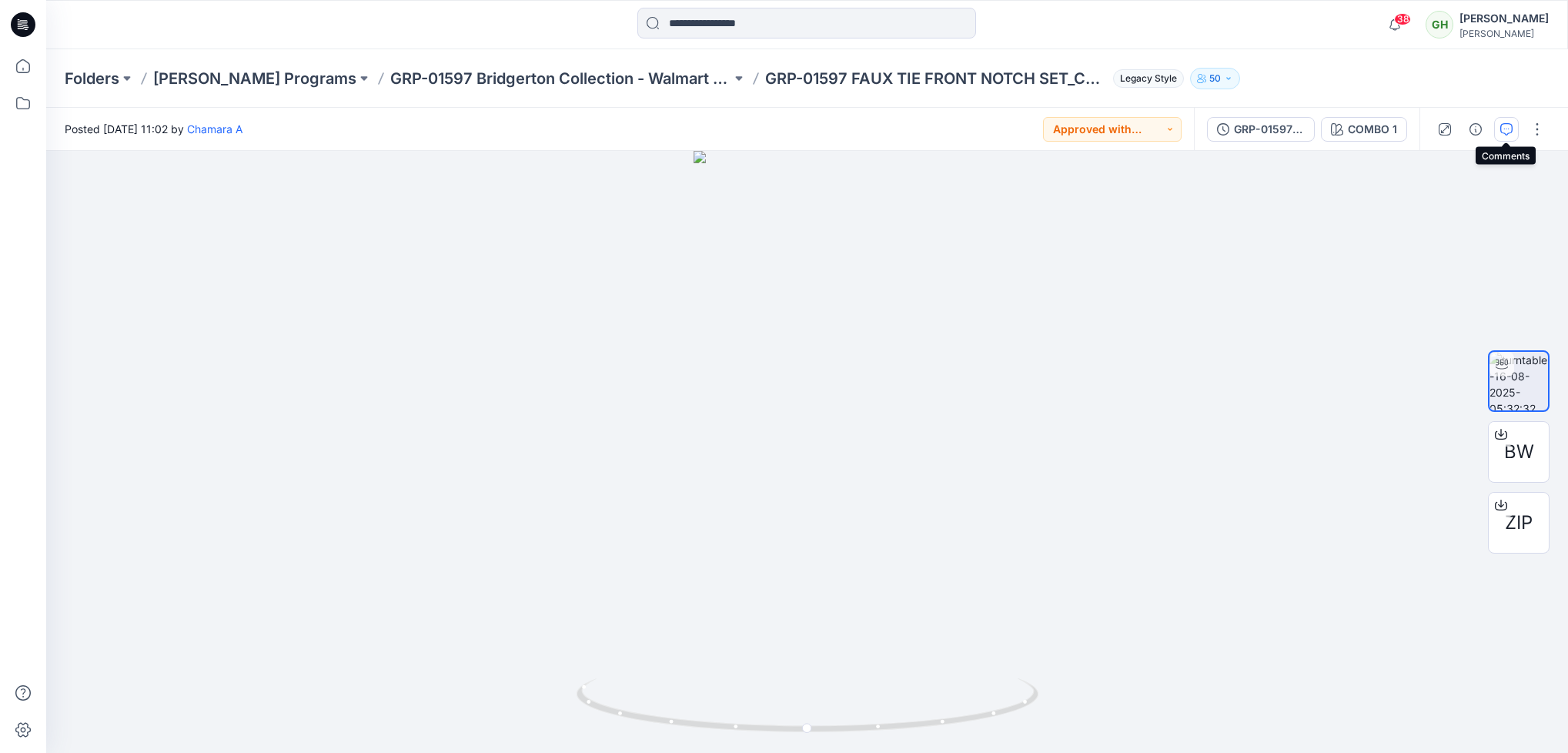
click at [1513, 127] on button "button" at bounding box center [1506, 129] width 24 height 24
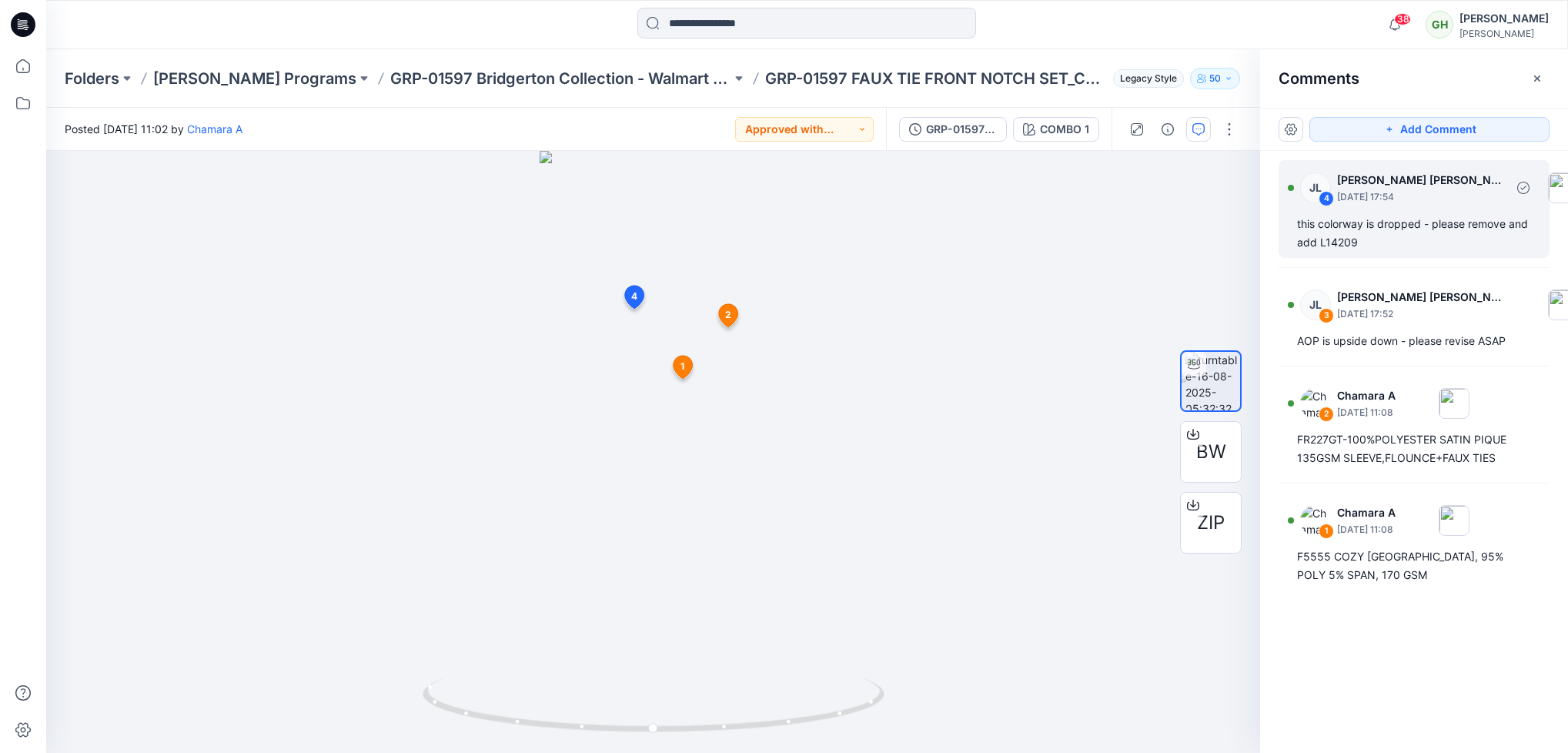
click at [1354, 225] on div "this colorway is dropped - please remove and add L14209" at bounding box center [1414, 233] width 234 height 37
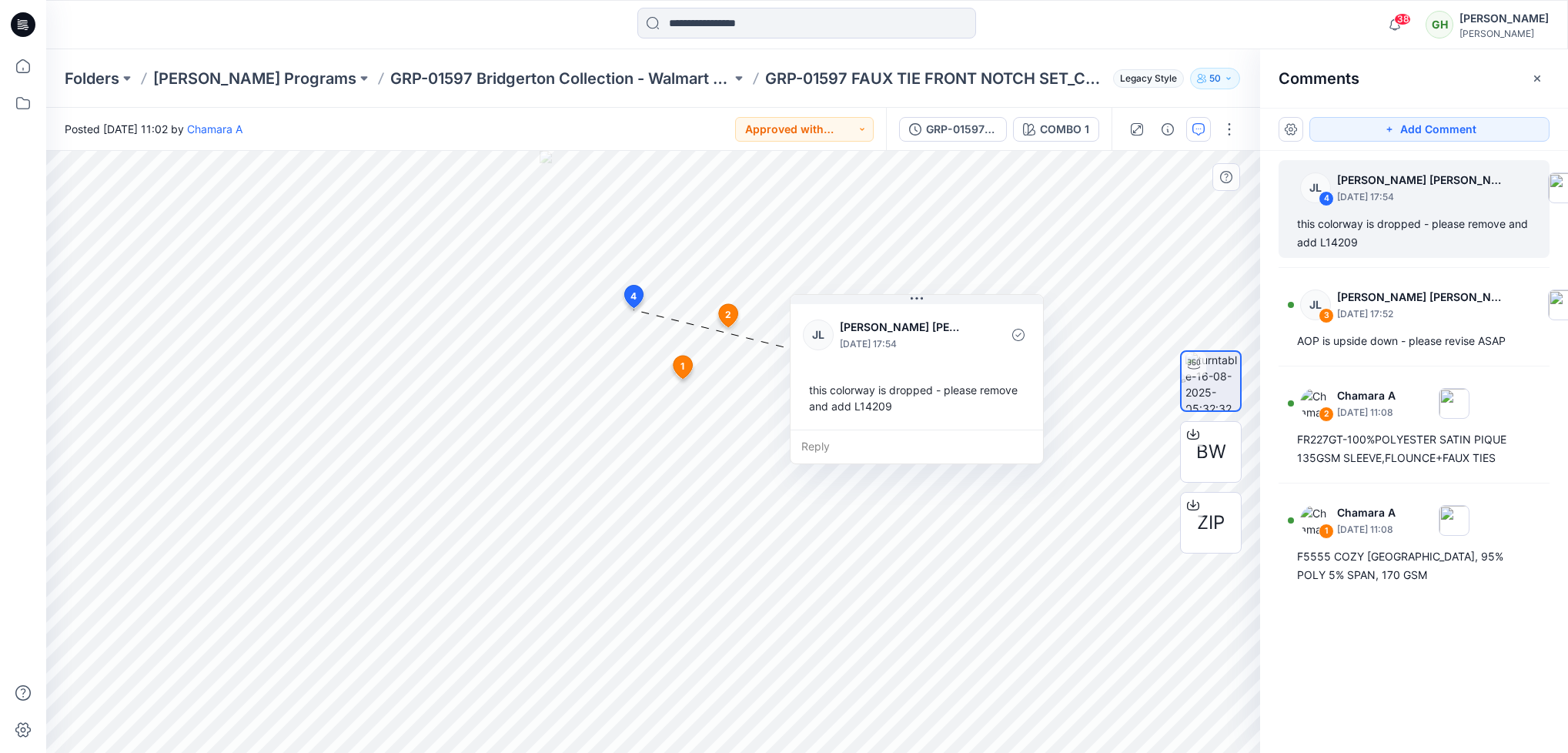
drag, startPoint x: 712, startPoint y: 456, endPoint x: 894, endPoint y: 434, distance: 183.3
click at [894, 434] on div "Reply" at bounding box center [917, 447] width 253 height 34
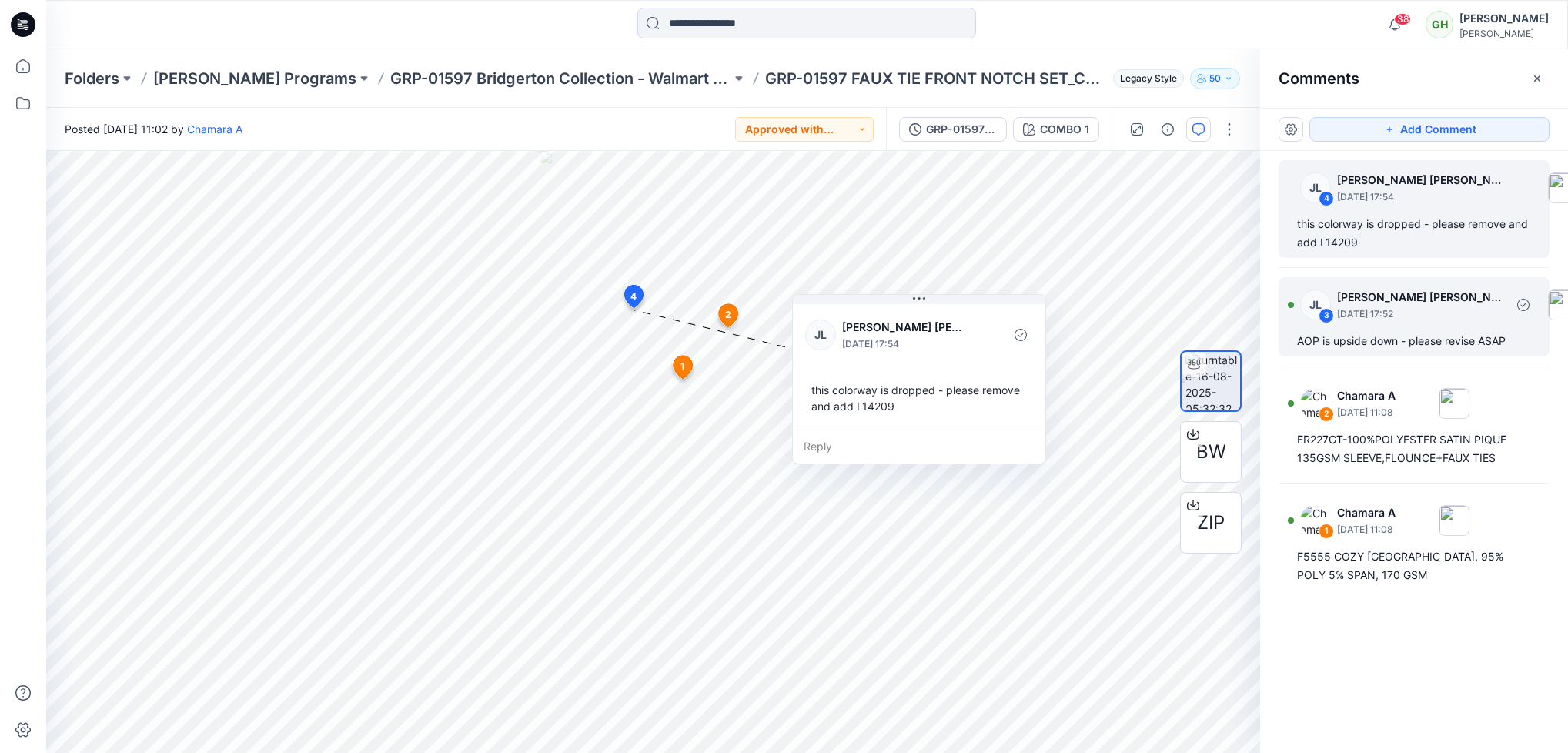
click at [1365, 323] on div "JL 3 [PERSON_NAME] [PERSON_NAME] [DATE] 17:52" at bounding box center [1441, 304] width 305 height 42
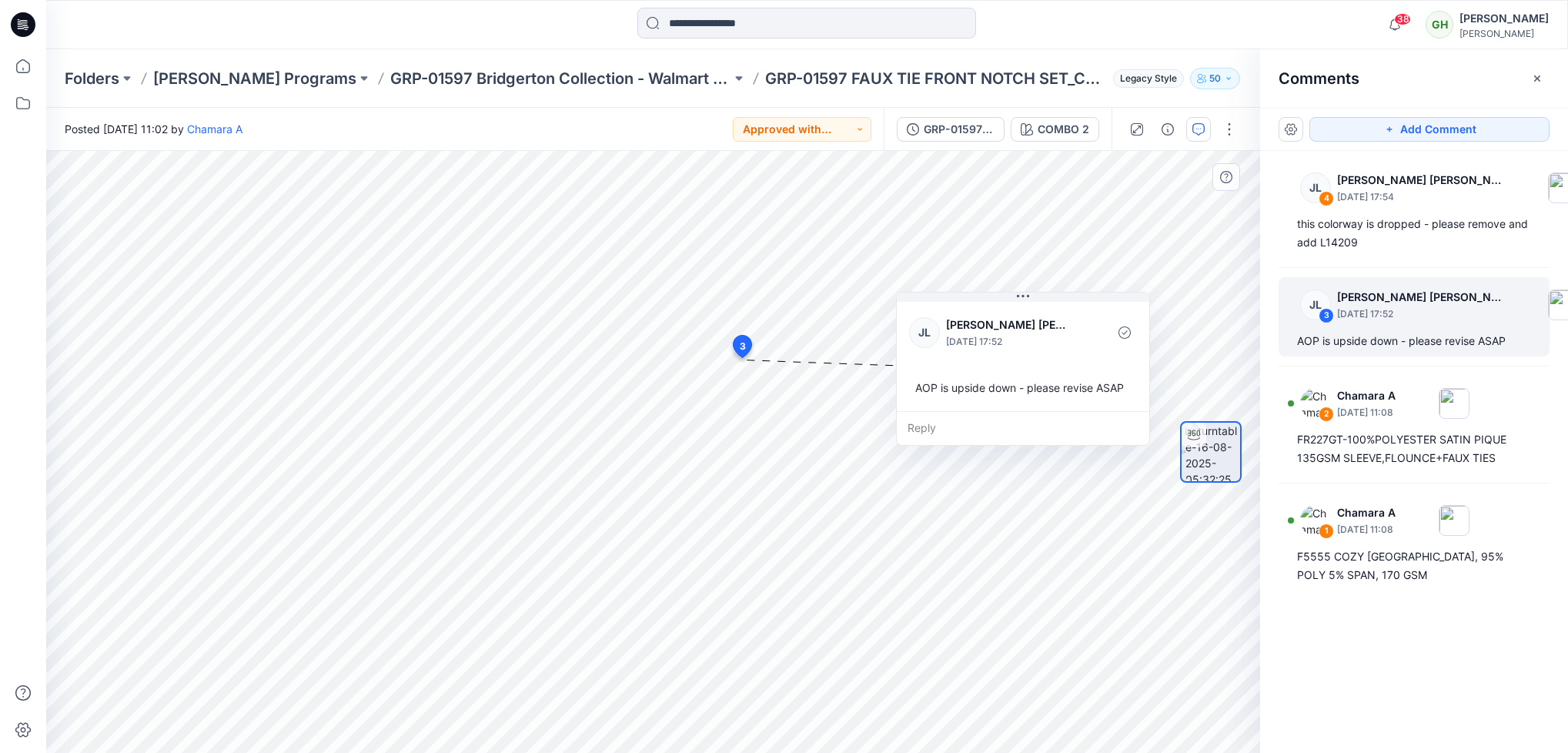
drag, startPoint x: 876, startPoint y: 478, endPoint x: 1054, endPoint y: 404, distance: 192.8
click at [1054, 404] on div "[PERSON_NAME] [PERSON_NAME] [PERSON_NAME] [DATE] 17:52 AOP is upside down - ple…" at bounding box center [1023, 355] width 253 height 112
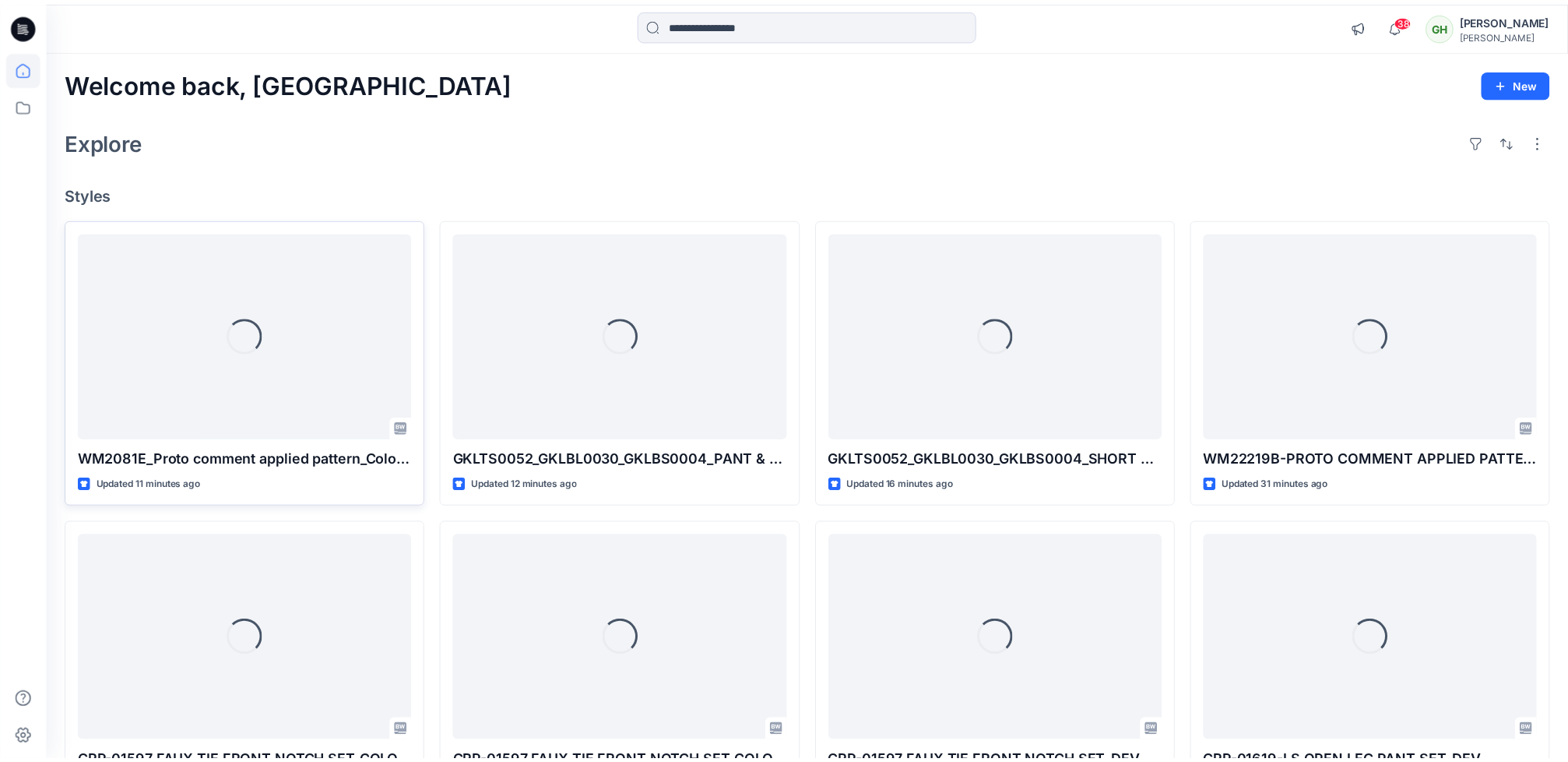
scroll to position [234, 0]
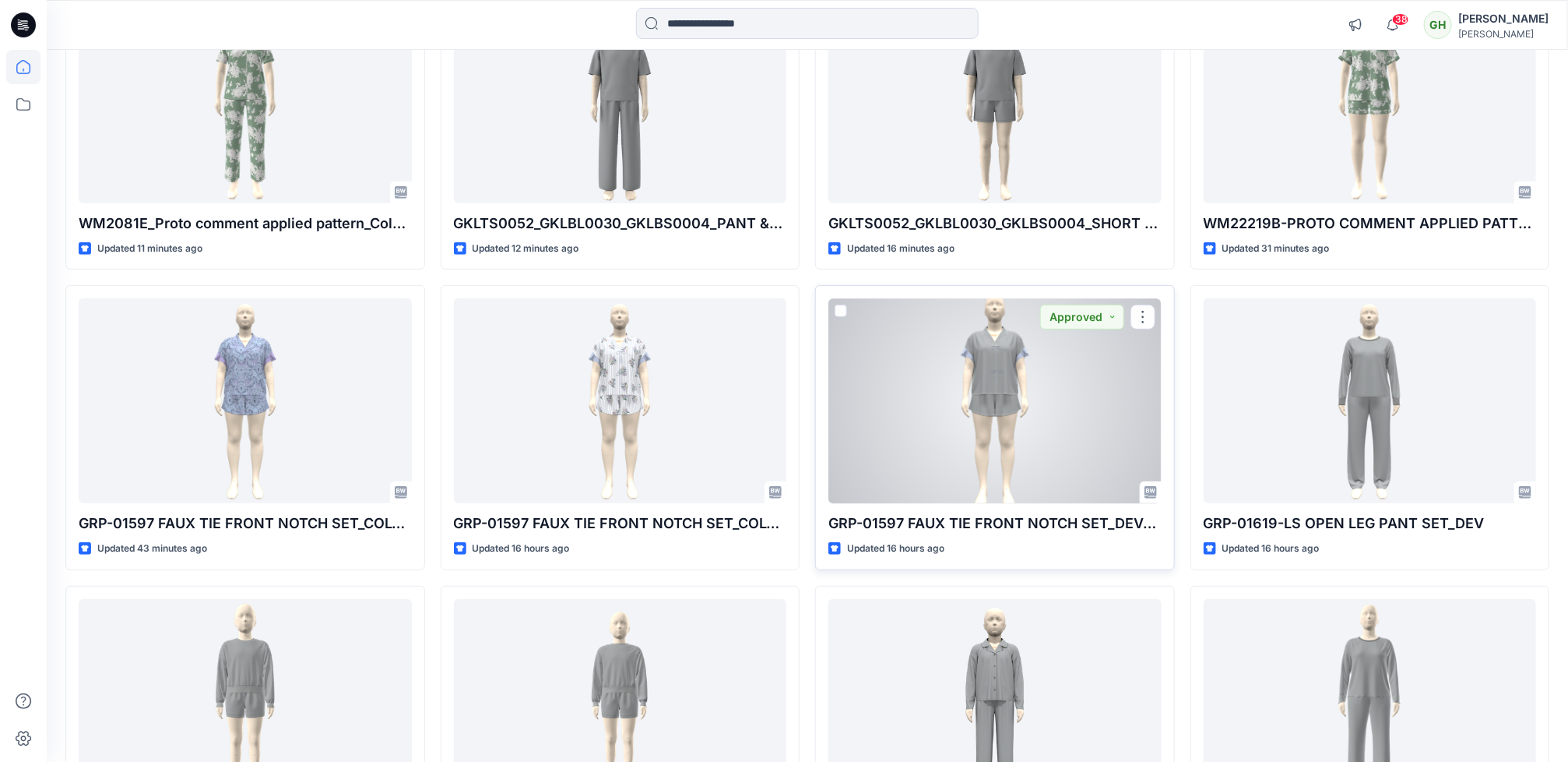
click at [1037, 387] on div at bounding box center [994, 400] width 333 height 205
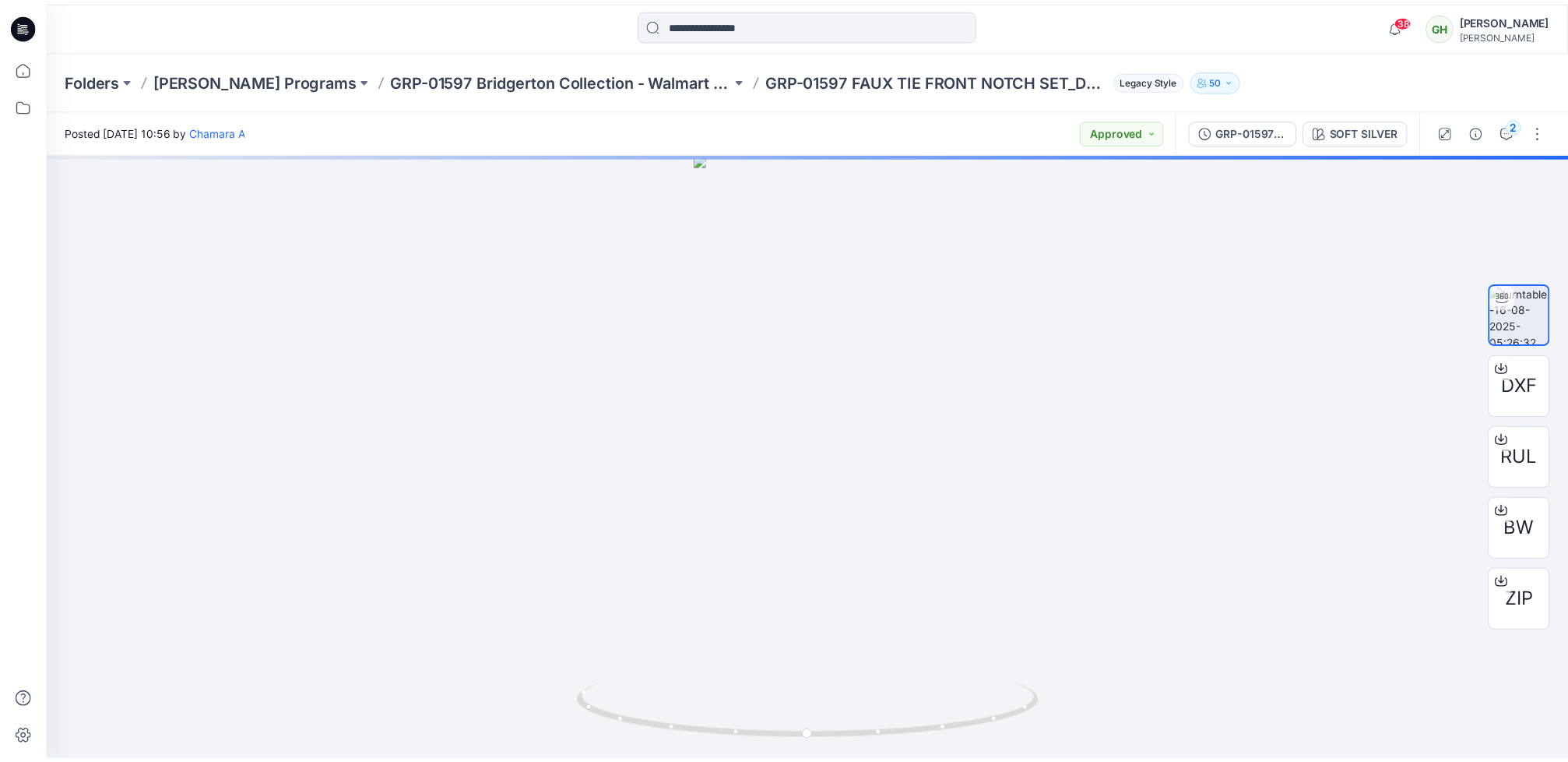
scroll to position [234, 0]
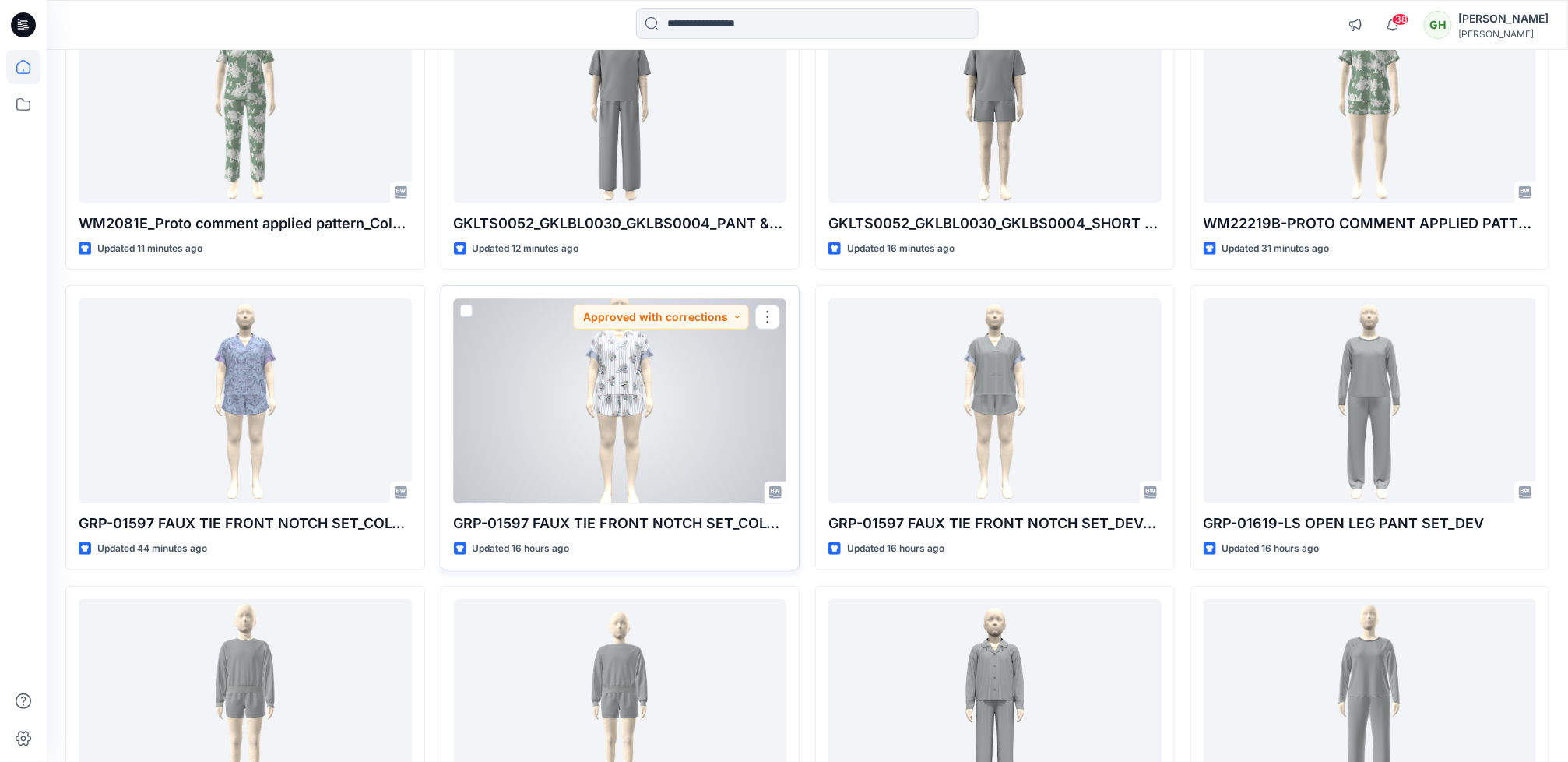
click at [573, 425] on div at bounding box center [620, 400] width 333 height 205
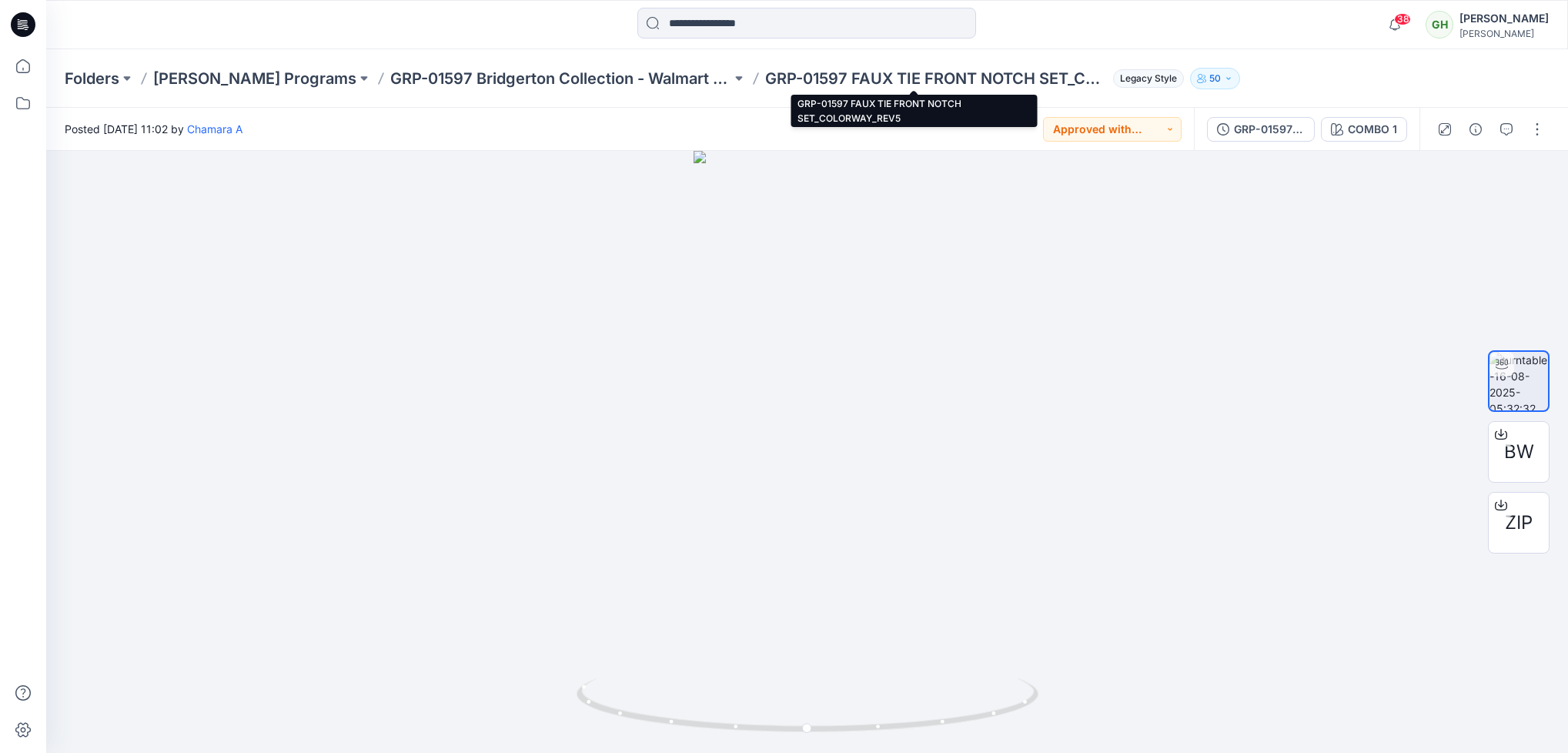
click at [765, 75] on p "GRP-01597 FAUX TIE FRONT NOTCH SET_COLORWAY_REV5" at bounding box center [936, 79] width 341 height 22
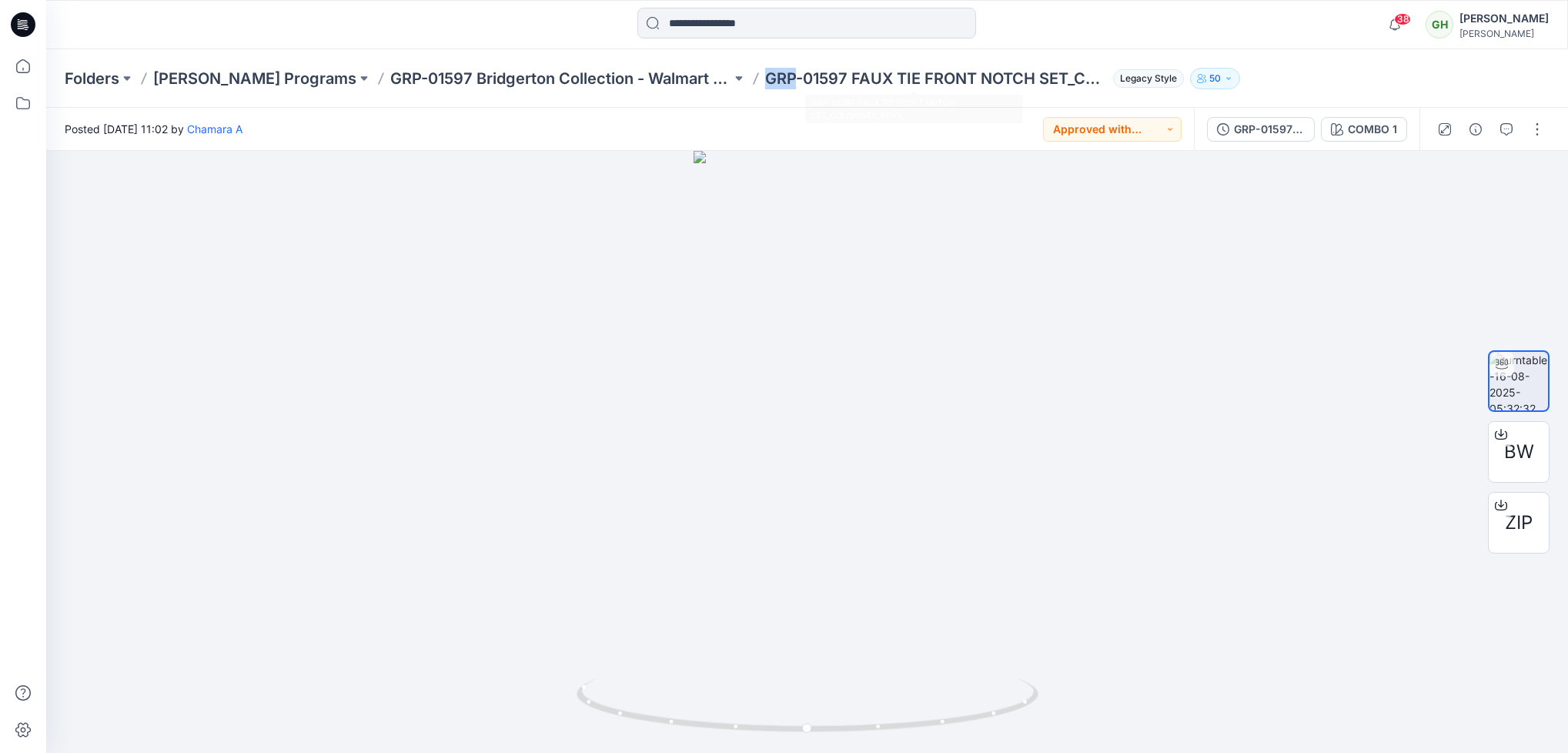
click at [765, 75] on p "GRP-01597 FAUX TIE FRONT NOTCH SET_COLORWAY_REV5" at bounding box center [936, 79] width 341 height 22
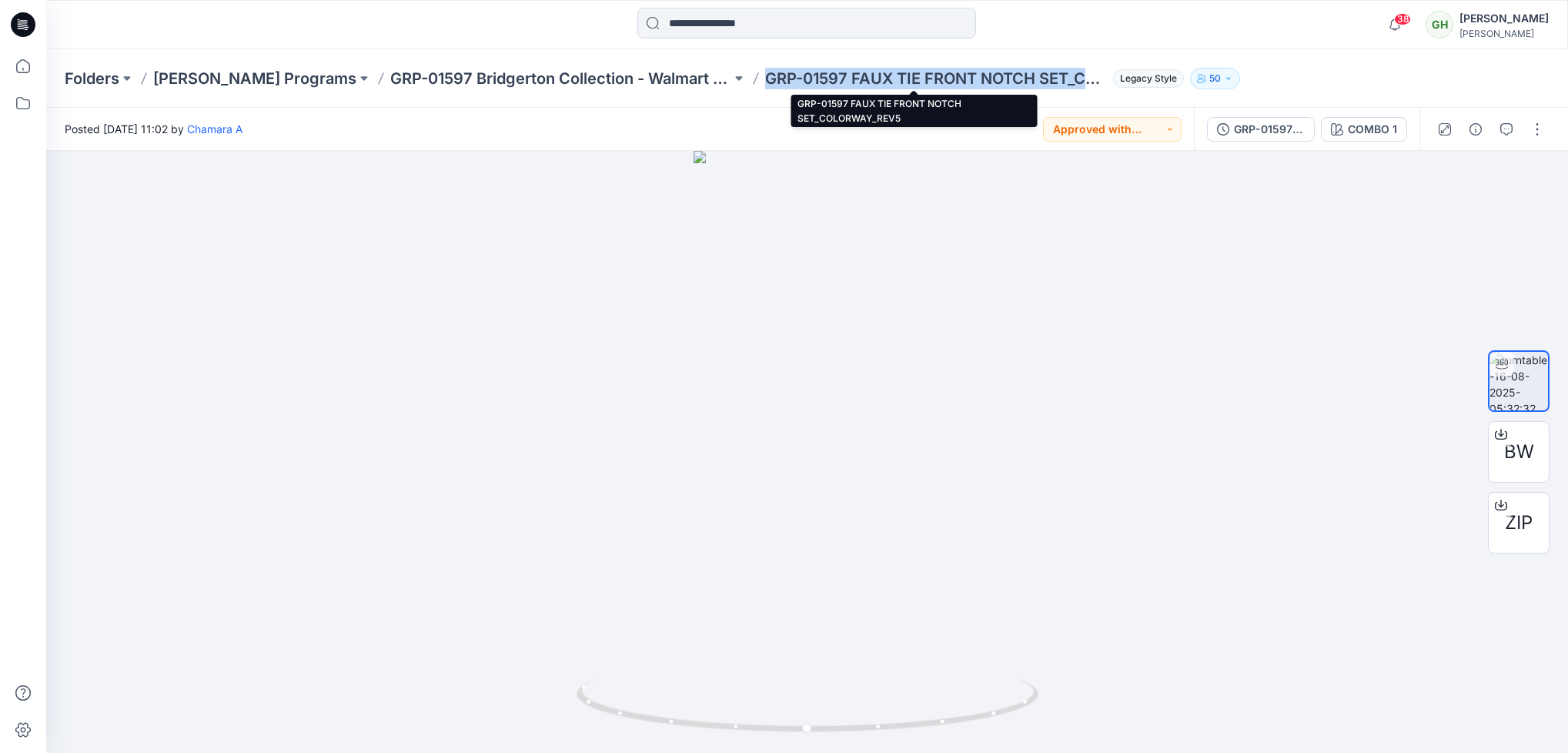
drag, startPoint x: 765, startPoint y: 75, endPoint x: 853, endPoint y: 80, distance: 88.1
click at [853, 80] on p "GRP-01597 FAUX TIE FRONT NOTCH SET_COLORWAY_REV5" at bounding box center [936, 79] width 341 height 22
copy p "GRP-01597 FAUX TIE FRONT NOTCH SET_COLORWAY_REV5"
